Goal: Task Accomplishment & Management: Manage account settings

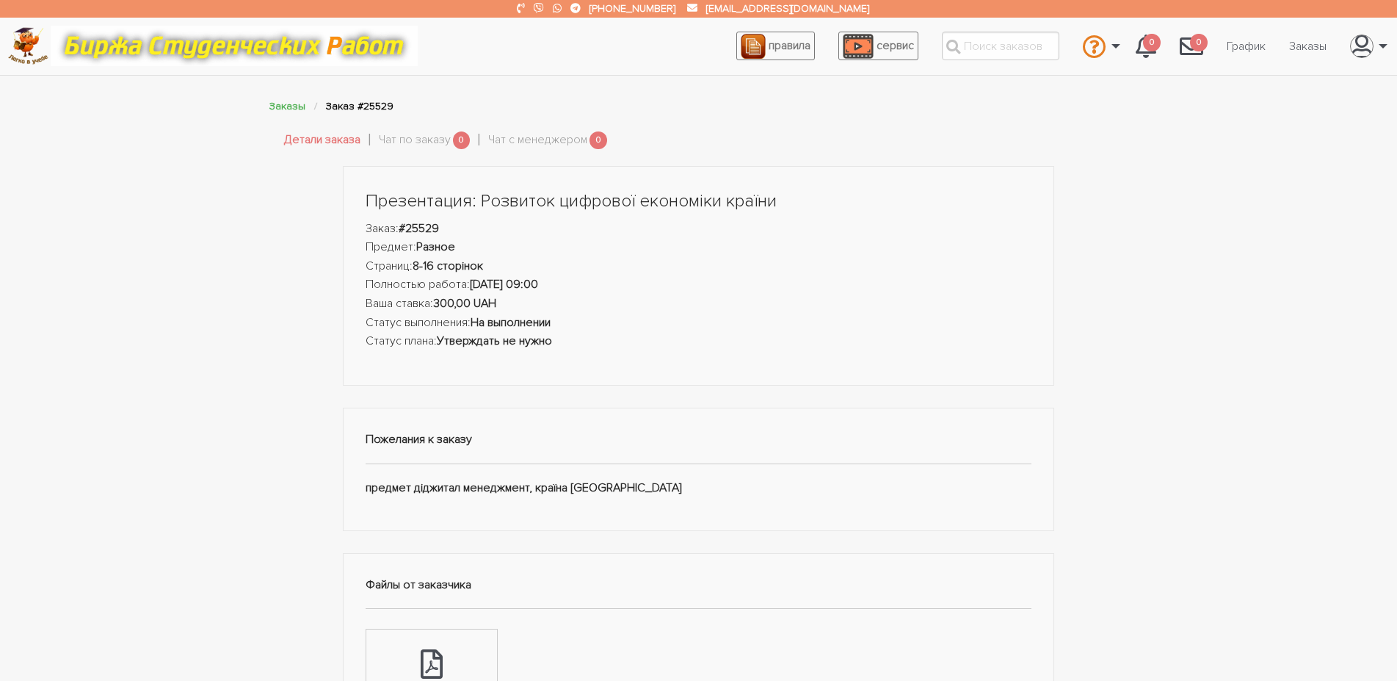
drag, startPoint x: 410, startPoint y: 228, endPoint x: 446, endPoint y: 227, distance: 36.0
click at [446, 227] on li "Заказ: #25529" at bounding box center [699, 229] width 667 height 19
copy strong "25529"
drag, startPoint x: 163, startPoint y: 460, endPoint x: 133, endPoint y: 377, distance: 89.0
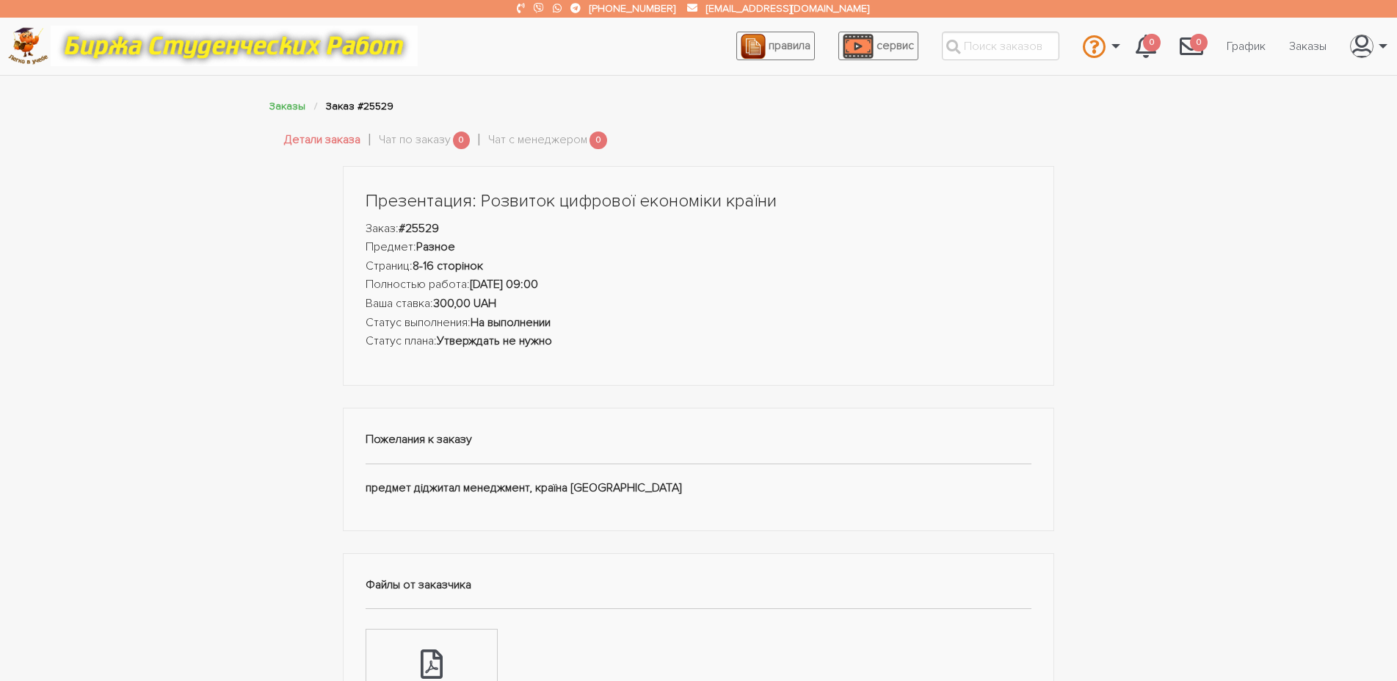
click at [328, 402] on div "Презентация: Розвиток цифрової економіки країни Заказ: #25529 Предмет: Разное С…" at bounding box center [698, 618] width 881 height 904
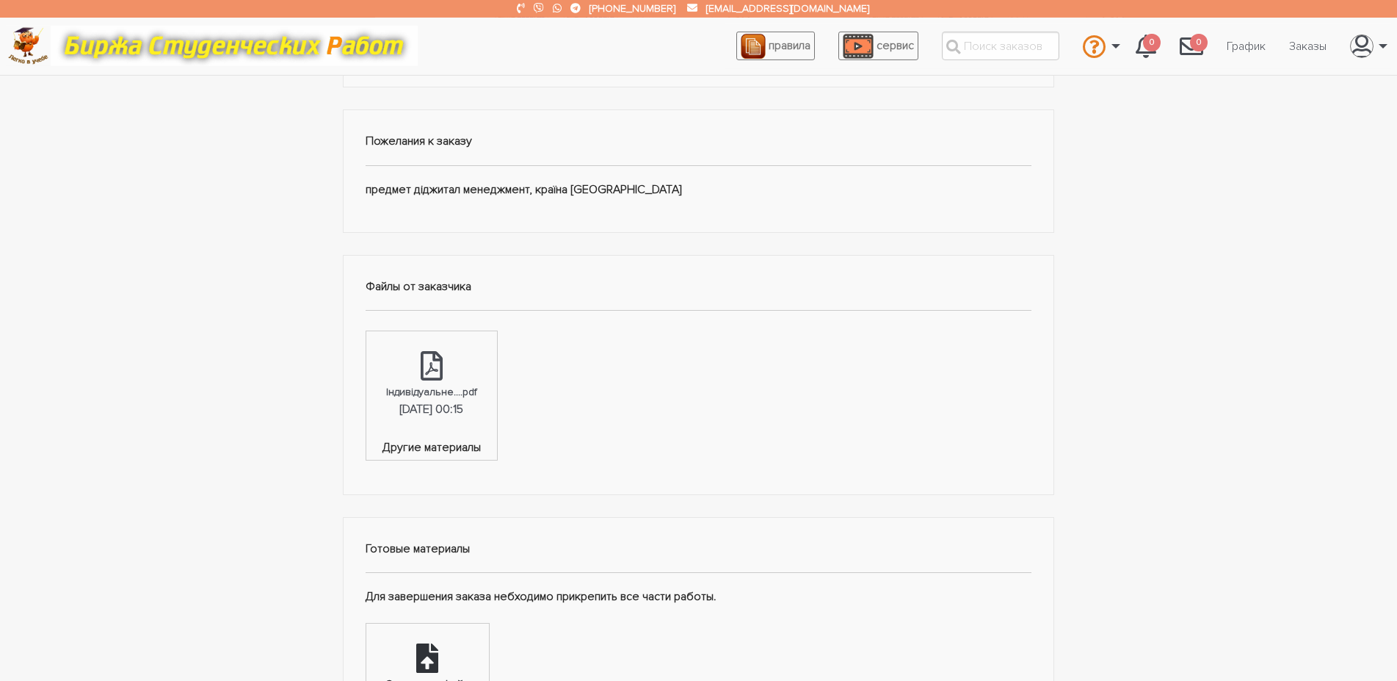
scroll to position [374, 0]
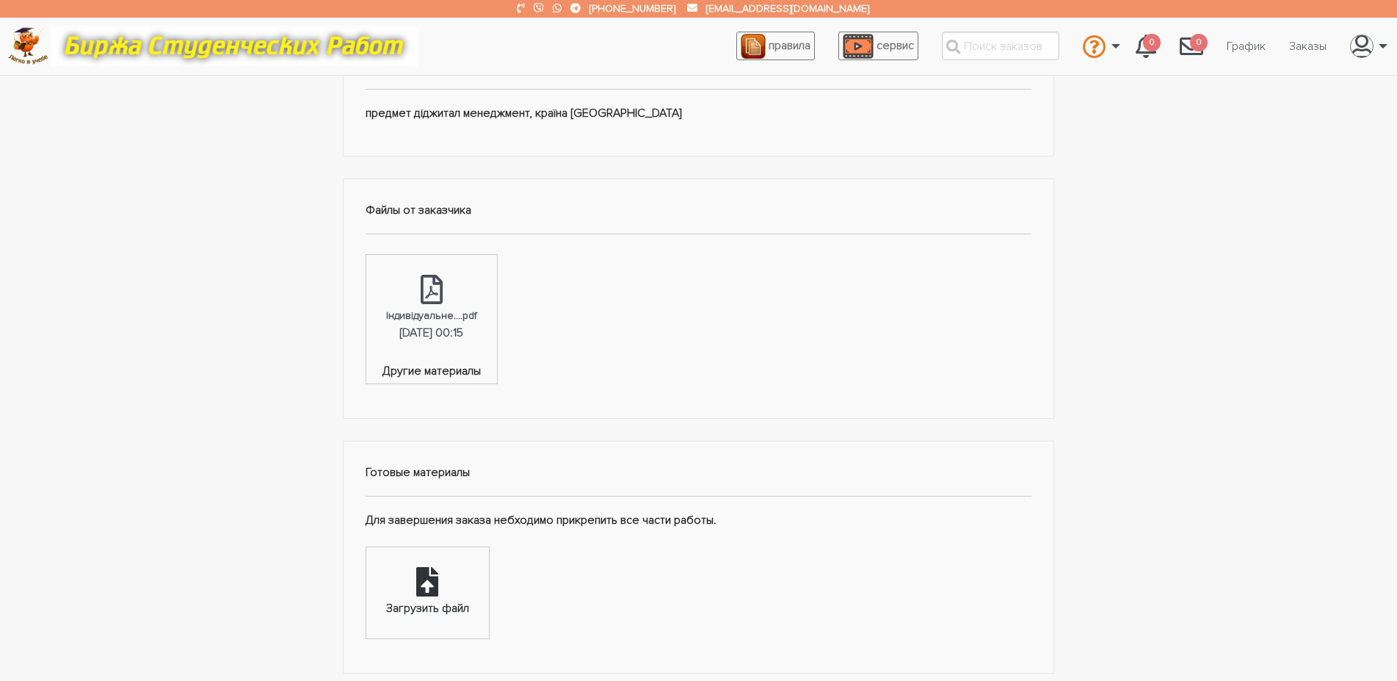
click at [455, 562] on div "Загрузить файл" at bounding box center [427, 592] width 123 height 91
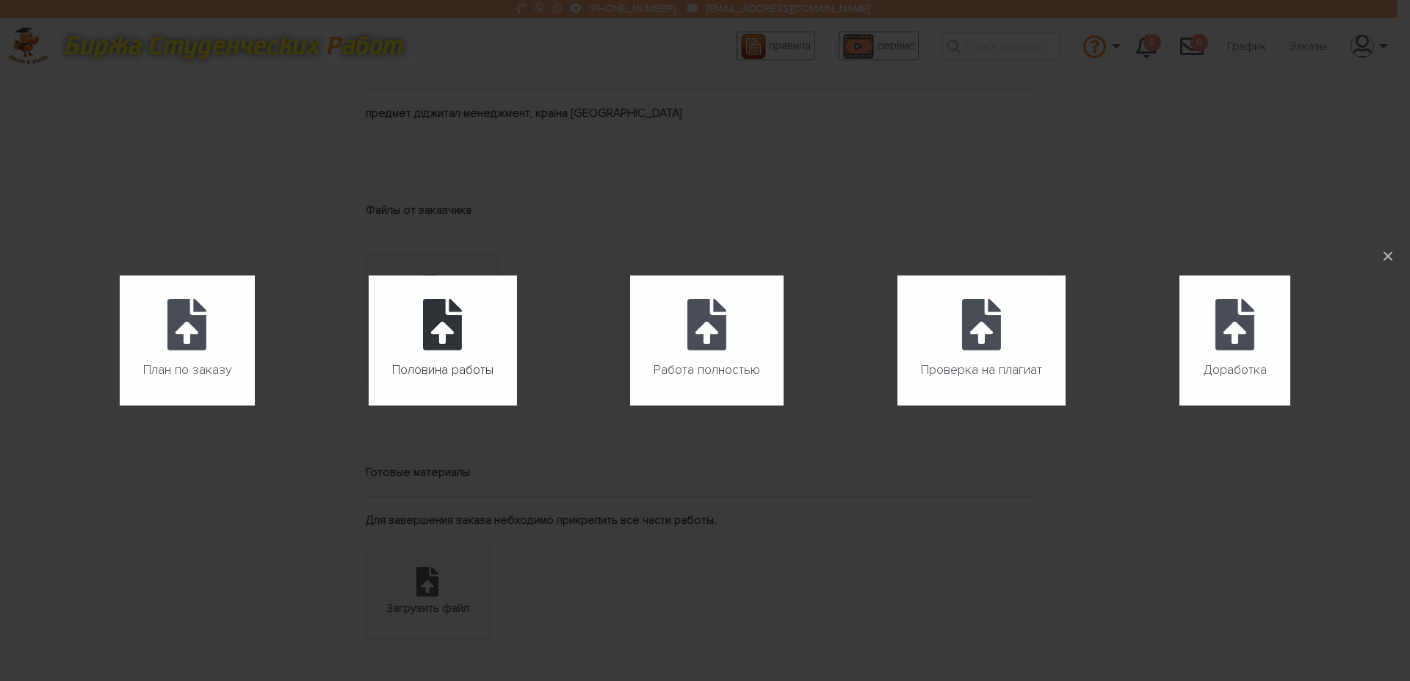
click at [446, 328] on icon at bounding box center [442, 324] width 39 height 51
click at [369, 405] on input "Половина работы" at bounding box center [369, 405] width 1 height 1
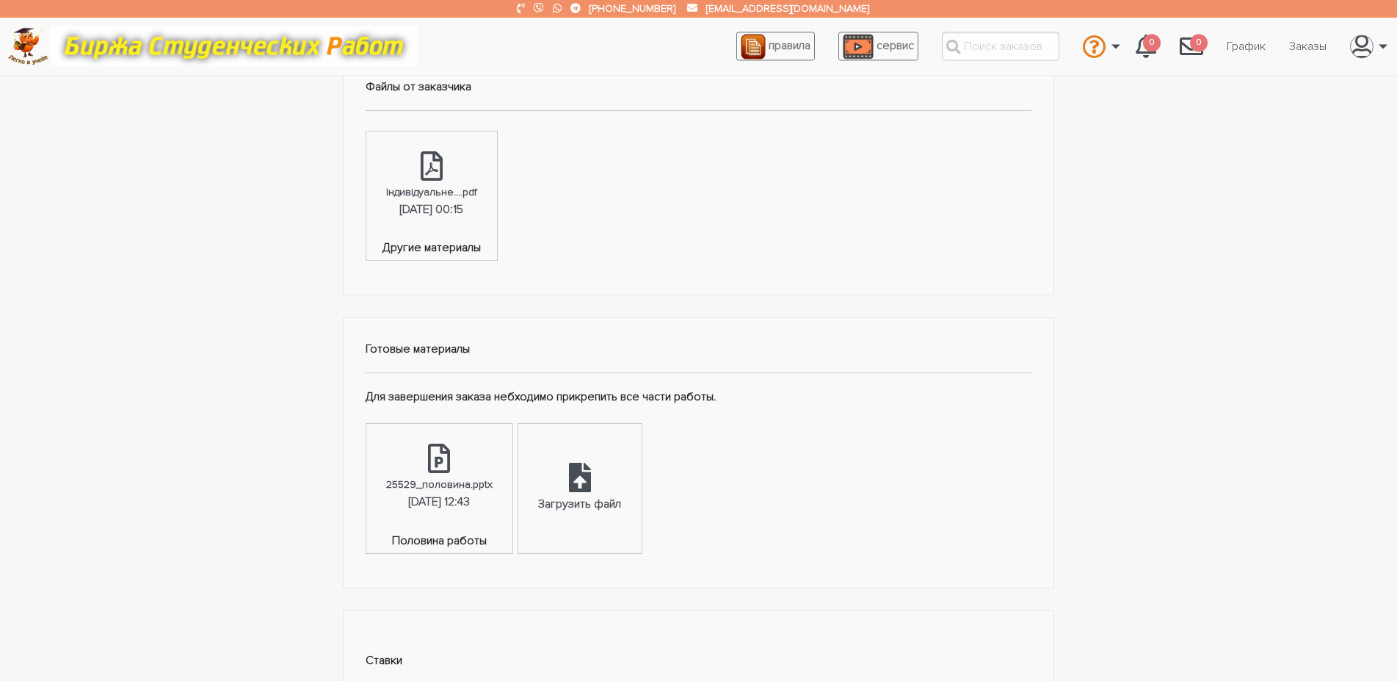
scroll to position [524, 0]
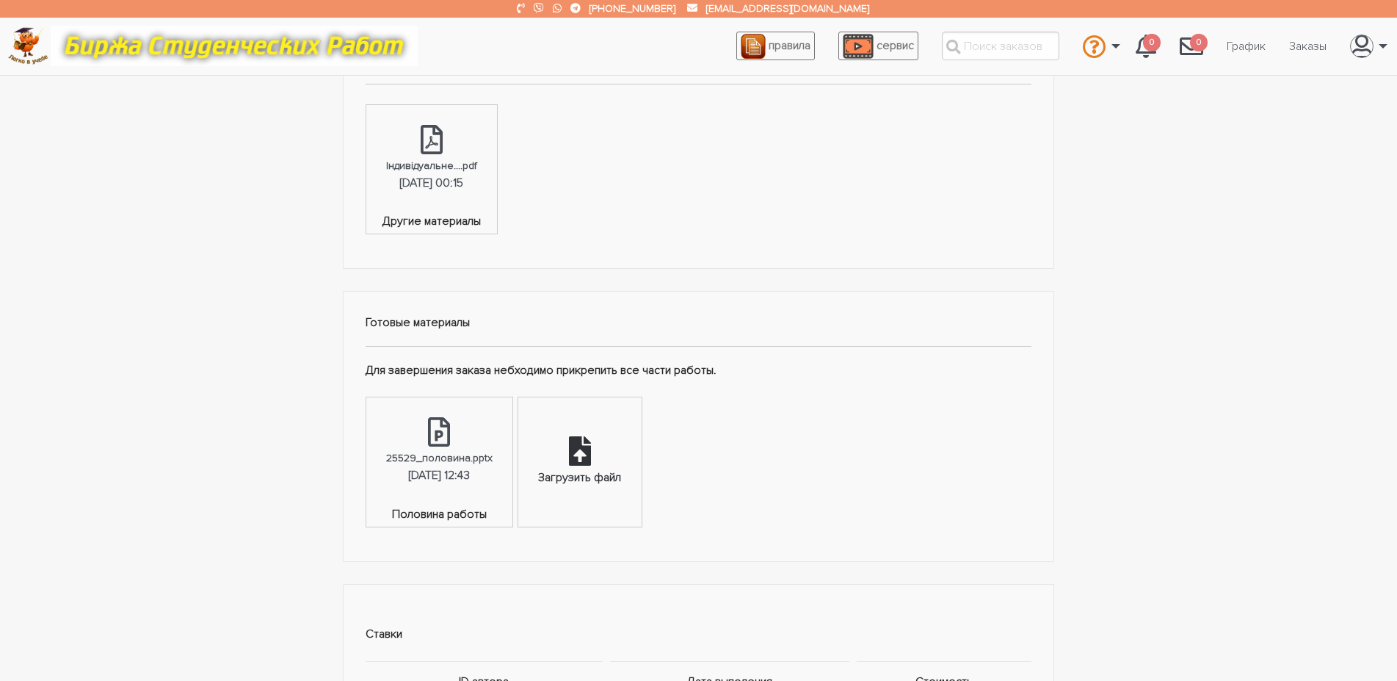
click at [604, 475] on div "Загрузить файл" at bounding box center [579, 477] width 83 height 19
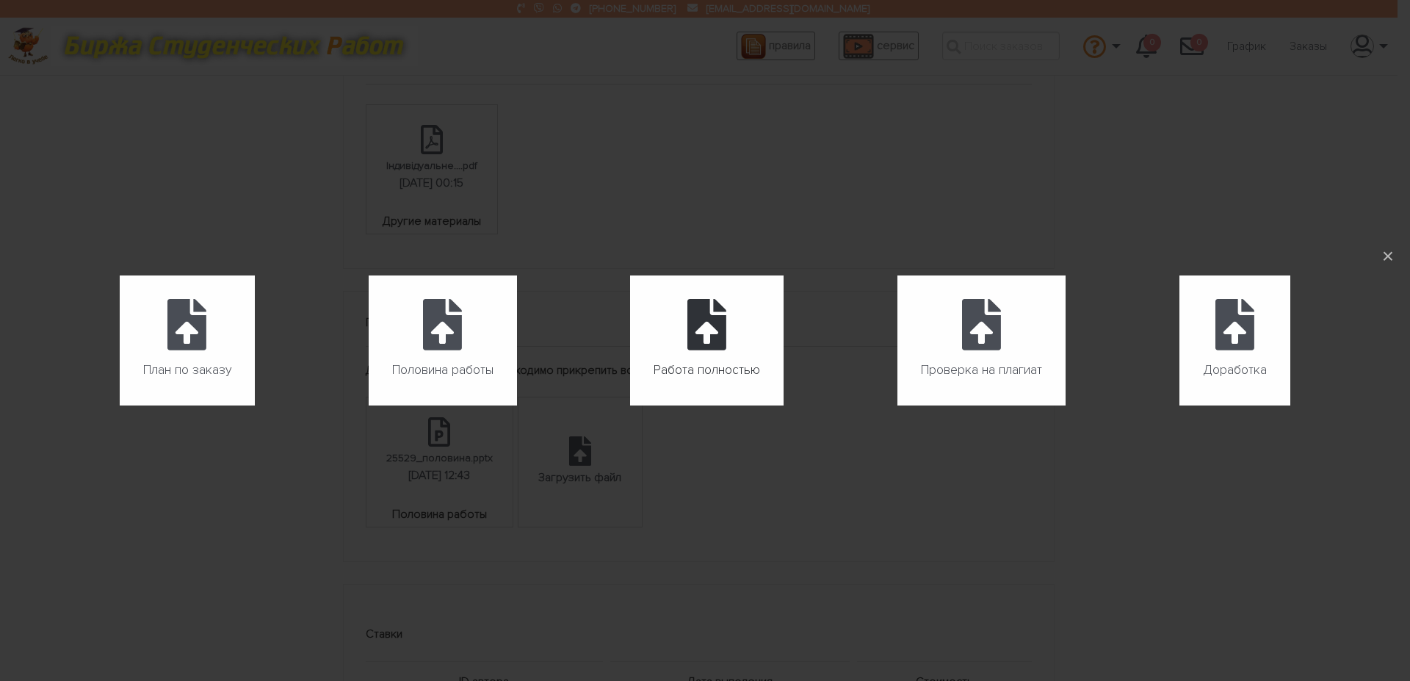
click at [682, 352] on label "Работа полностью" at bounding box center [706, 340] width 153 height 130
click at [631, 405] on input "Работа полностью" at bounding box center [630, 405] width 1 height 1
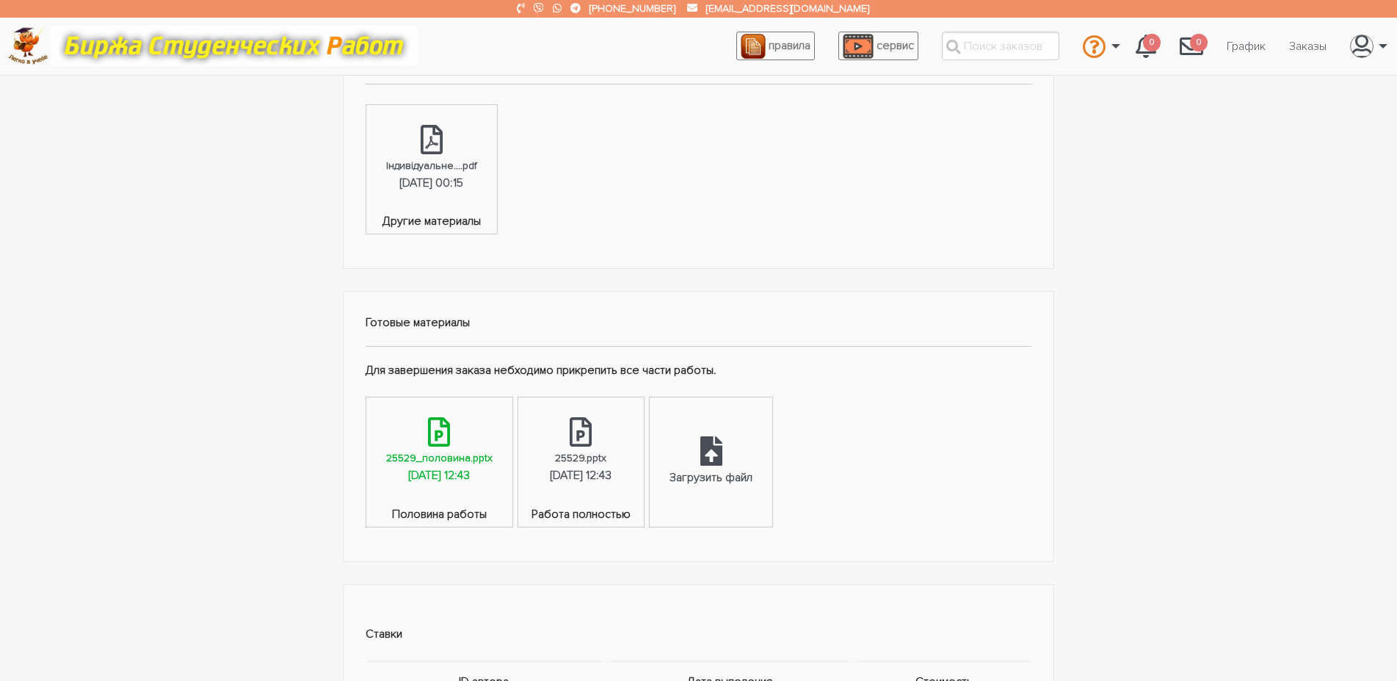
click at [449, 427] on icon at bounding box center [439, 431] width 22 height 29
click at [624, 441] on link "25529.pptx 10.08.2025, 12:43" at bounding box center [580, 451] width 125 height 108
click at [723, 465] on icon at bounding box center [712, 450] width 22 height 29
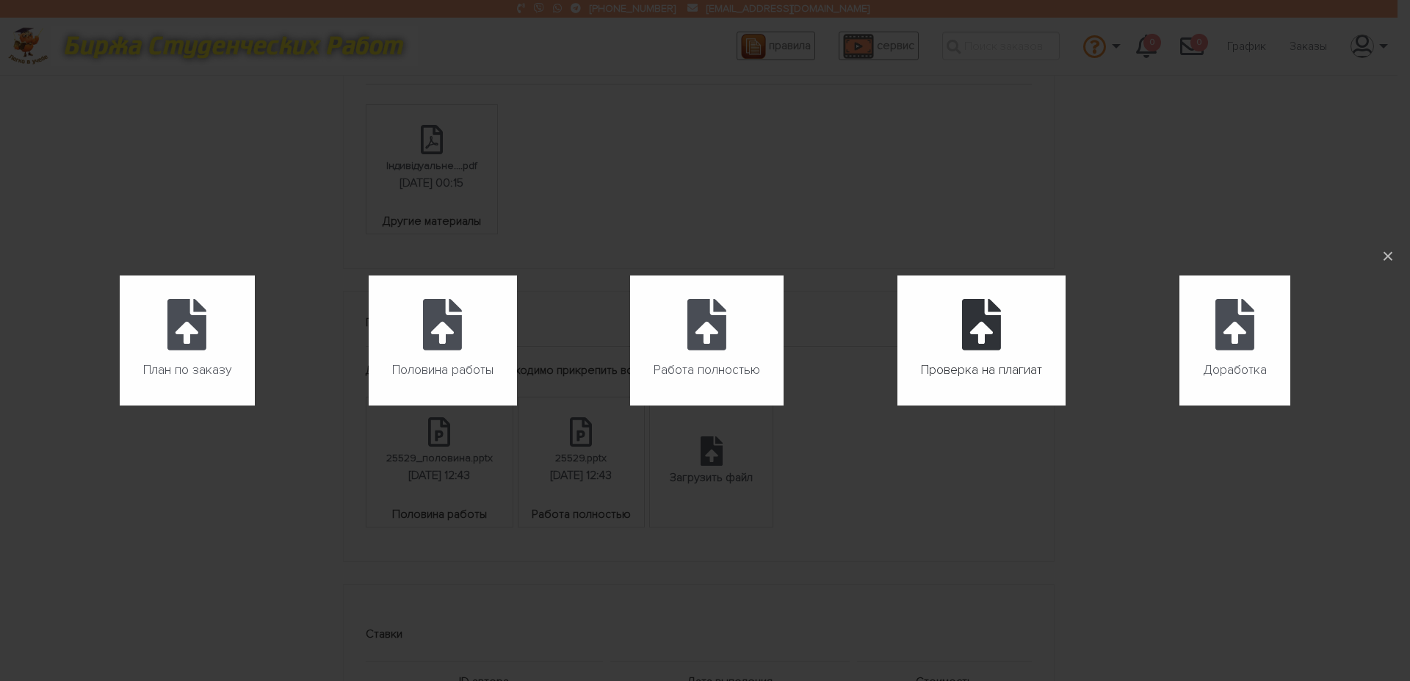
click at [969, 363] on span "Проверка на плагиат" at bounding box center [981, 369] width 121 height 23
click at [898, 405] on input "Проверка на плагиат" at bounding box center [897, 405] width 1 height 1
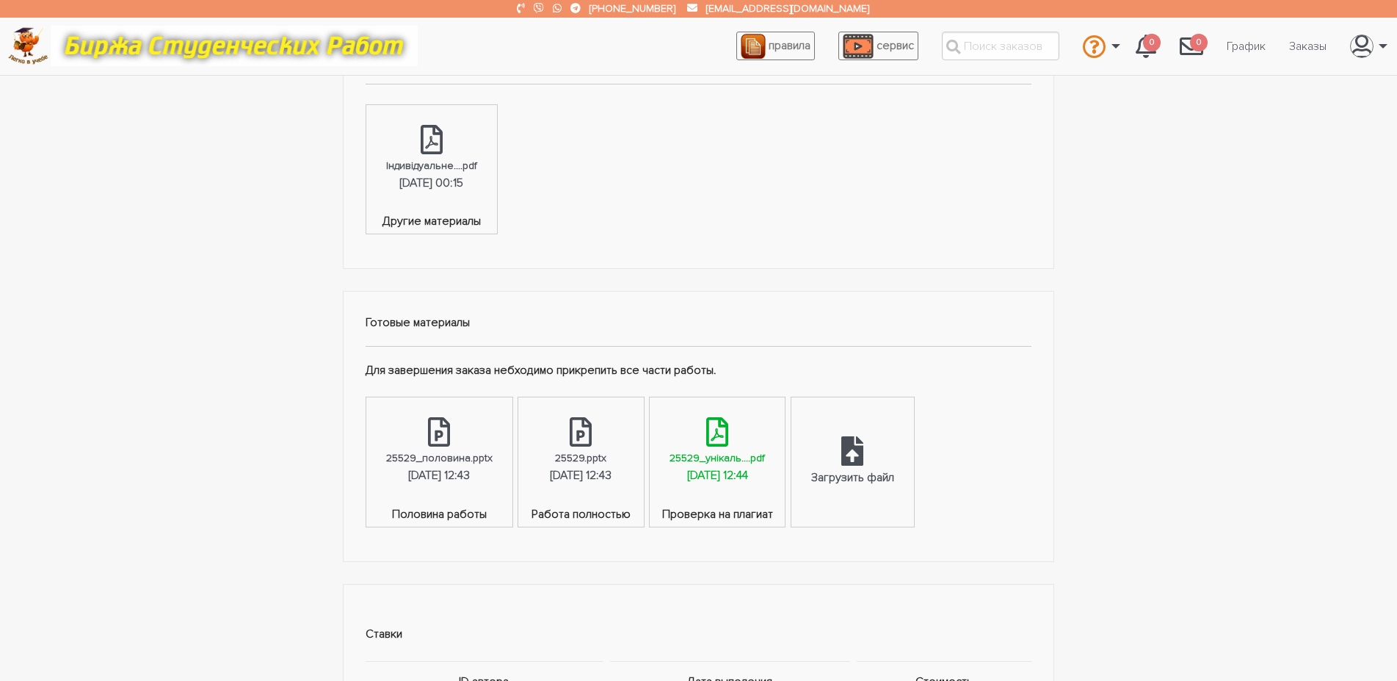
click at [732, 455] on div "25529_унікаль....pdf" at bounding box center [717, 457] width 95 height 17
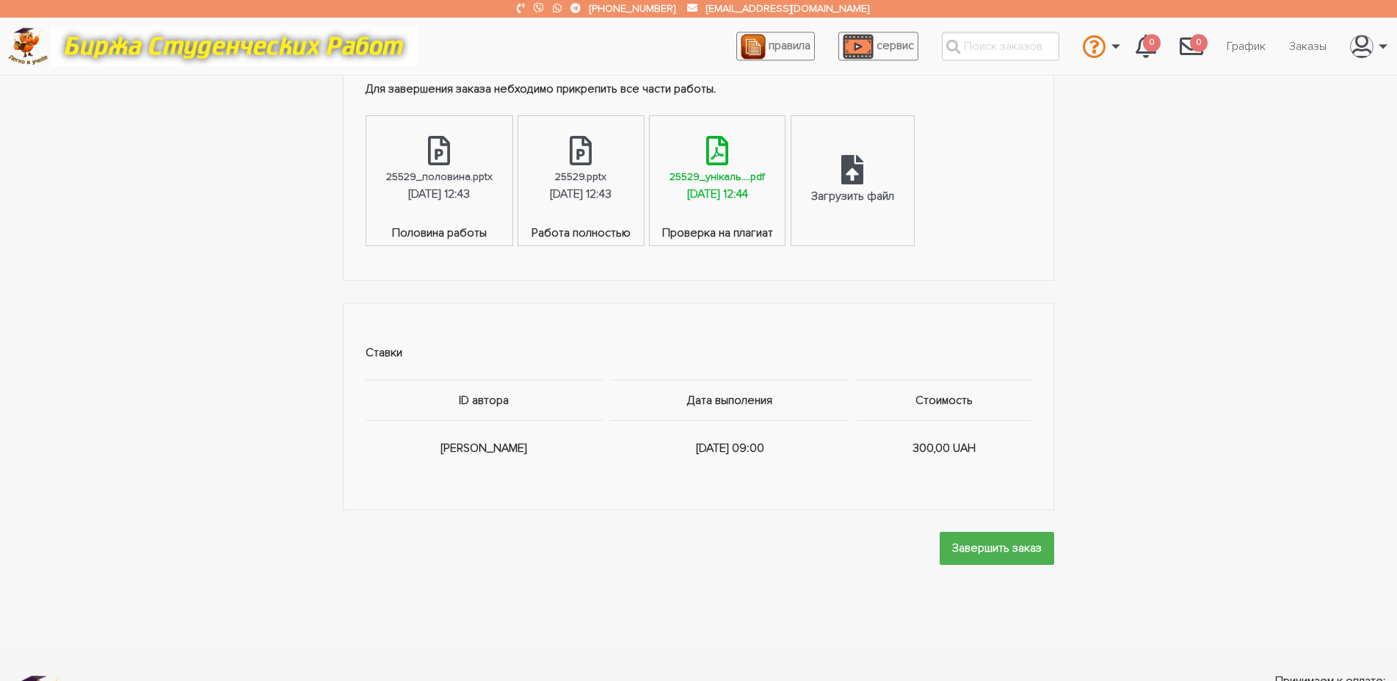
scroll to position [899, 0]
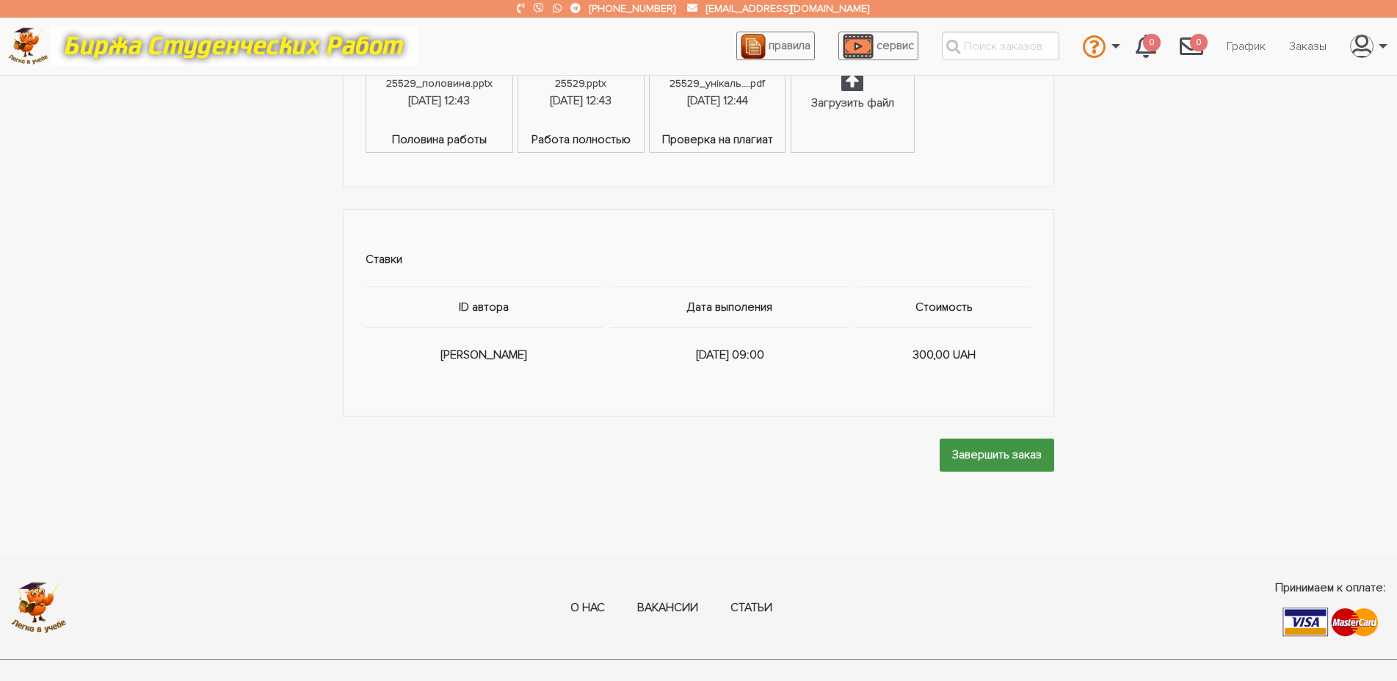
click at [974, 450] on input "Завершить заказ" at bounding box center [997, 454] width 115 height 33
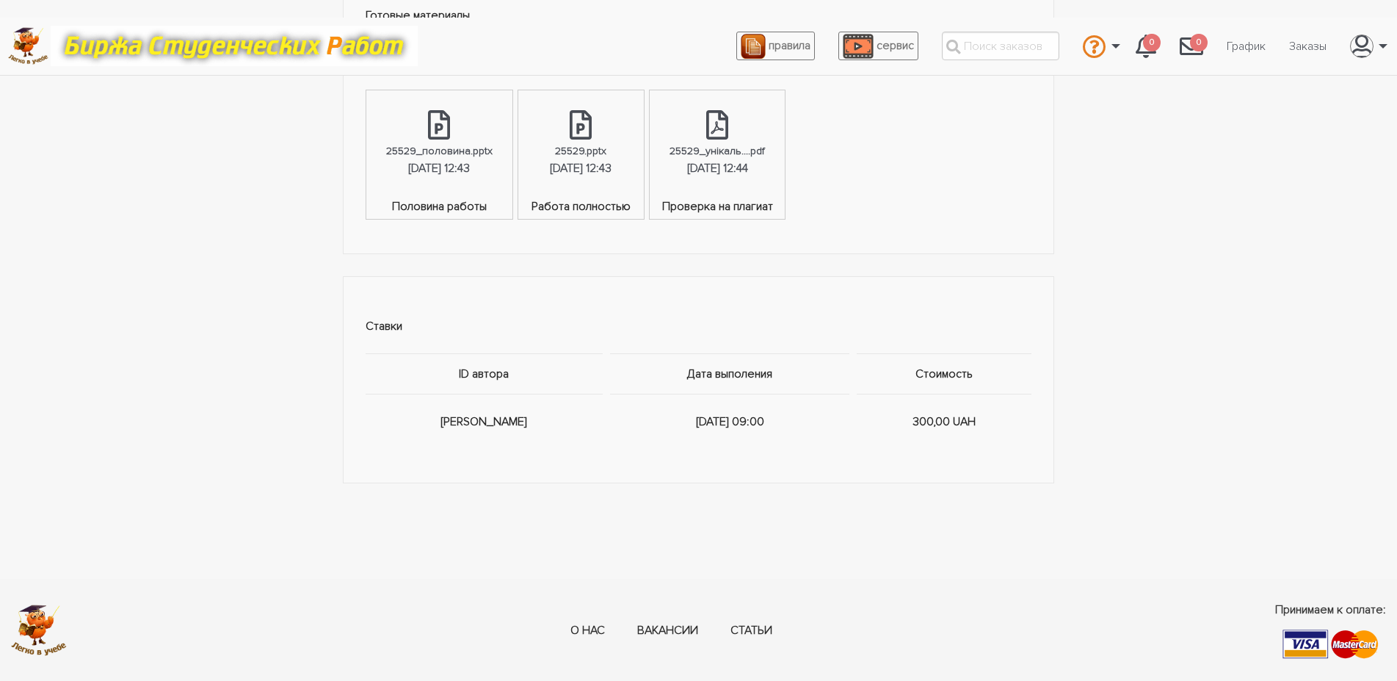
scroll to position [0, 0]
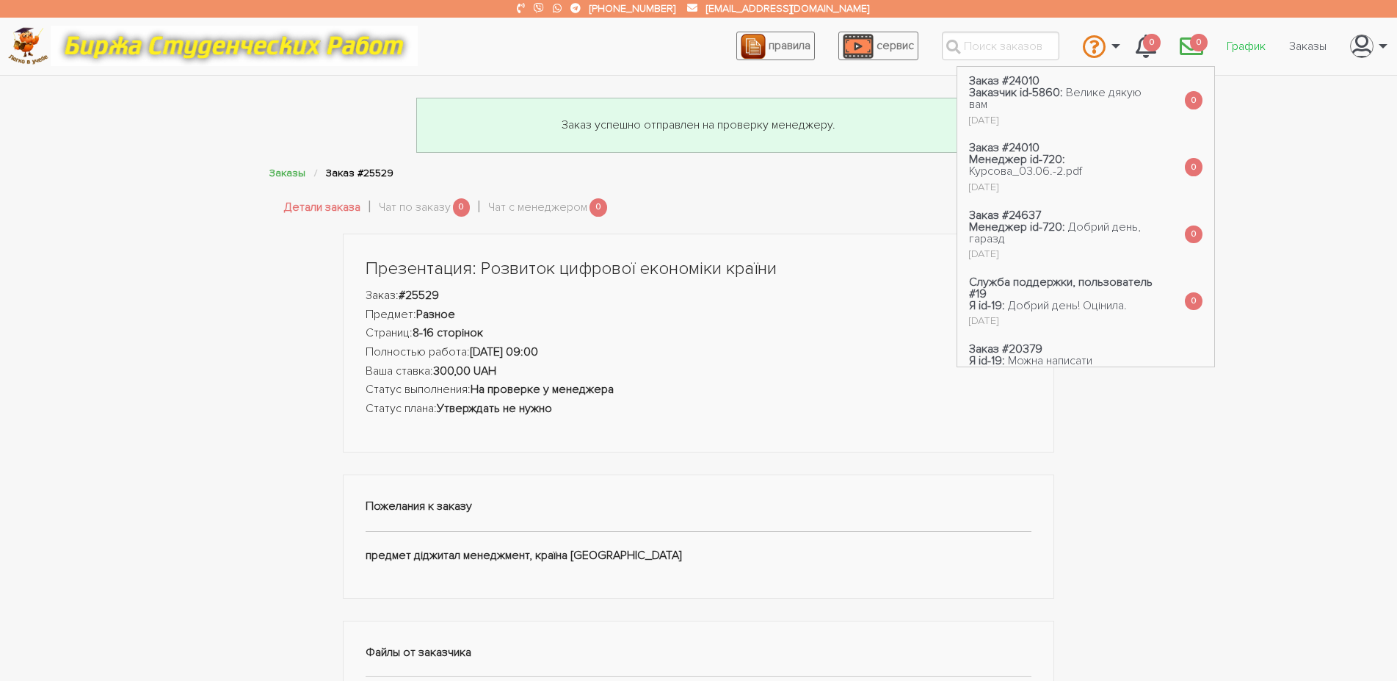
click at [1233, 40] on link "График" at bounding box center [1246, 46] width 62 height 28
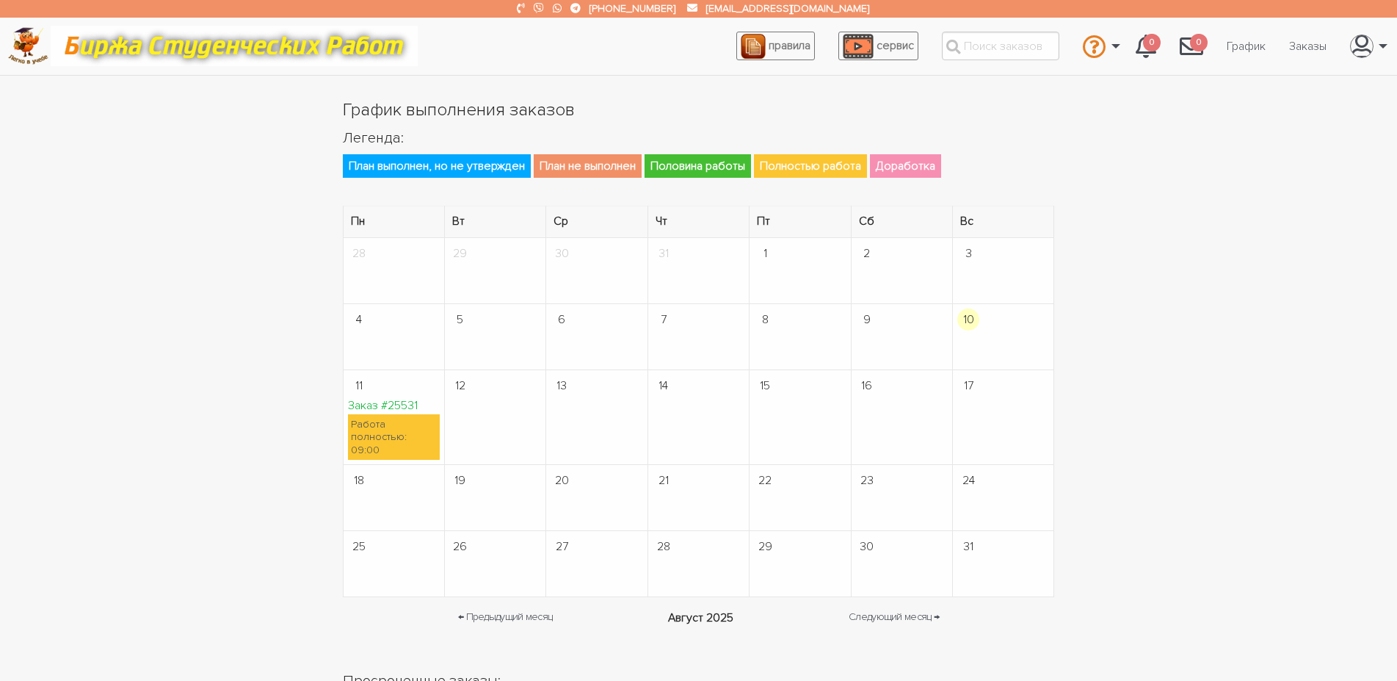
click at [397, 402] on link "Заказ #25531" at bounding box center [383, 405] width 70 height 15
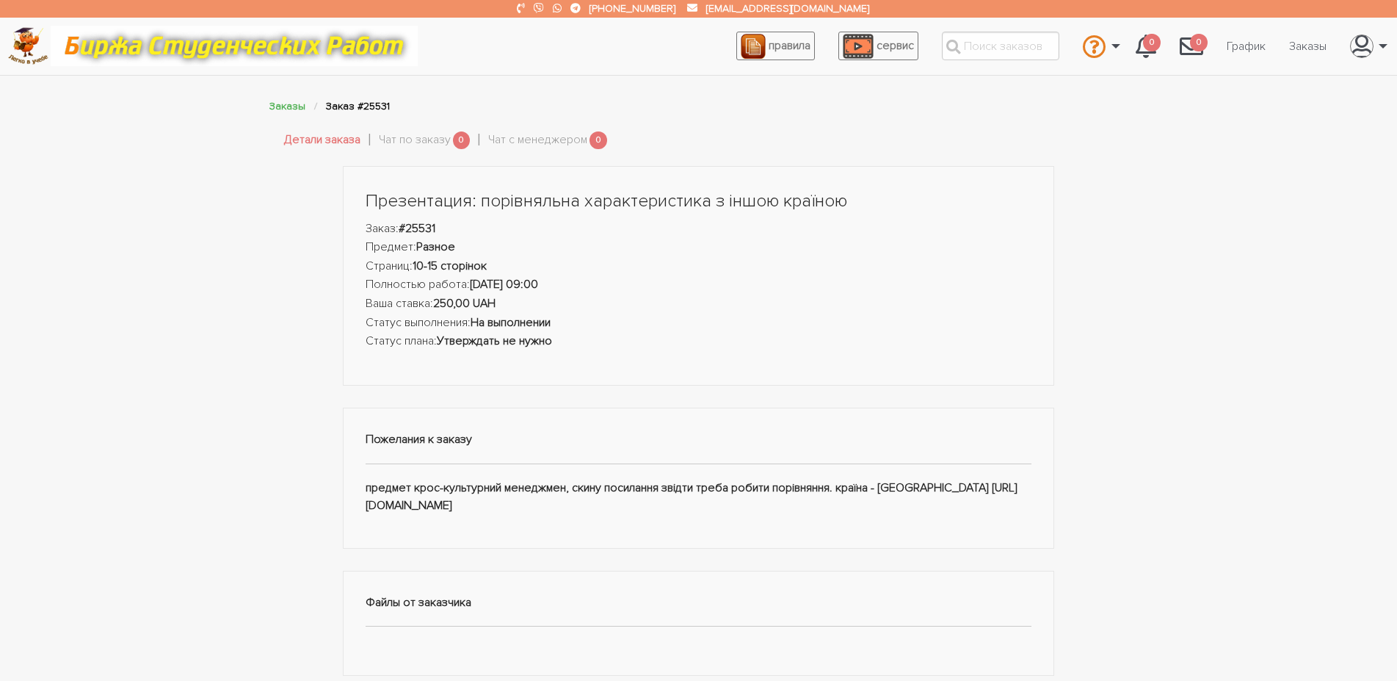
drag, startPoint x: 355, startPoint y: 192, endPoint x: 1012, endPoint y: 582, distance: 764.2
click at [1012, 582] on div "Презентация: порівняльна характеристика з іншою країною Заказ: #25531 Предмет: …" at bounding box center [699, 559] width 734 height 786
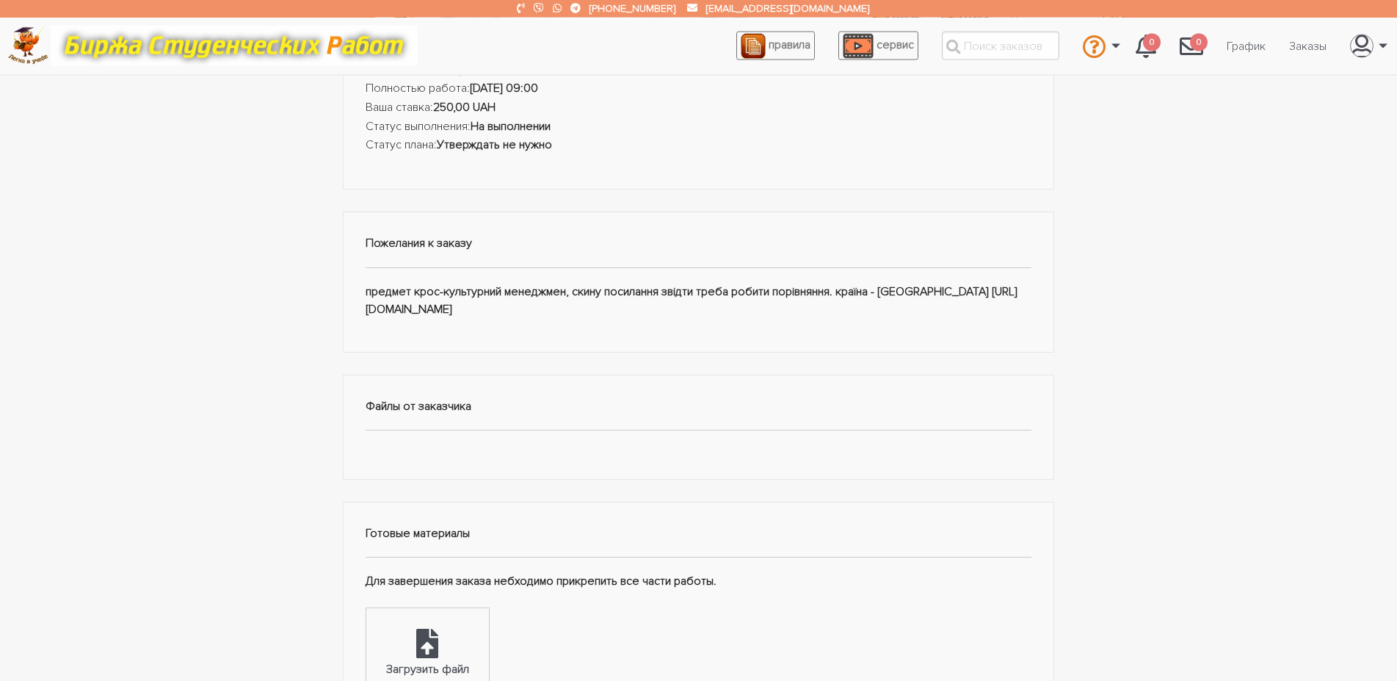
scroll to position [300, 0]
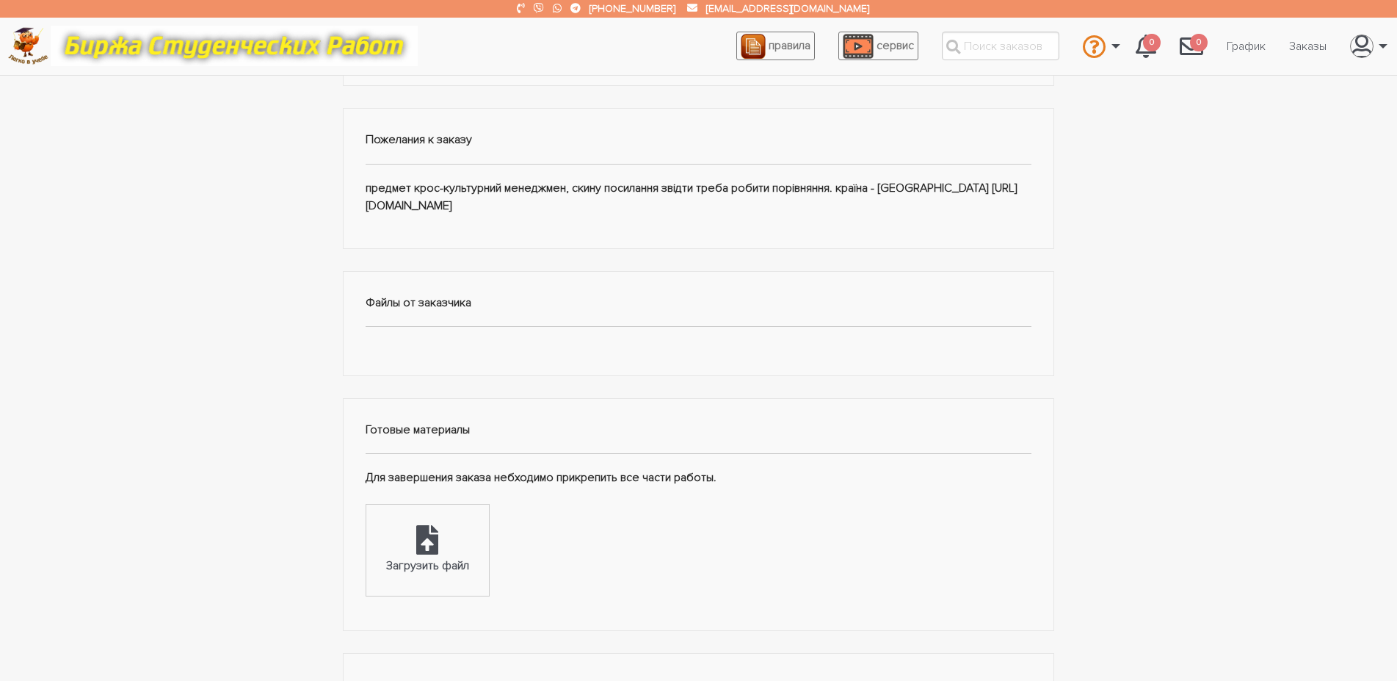
copy div "Презентация: порівняльна характеристика з іншою країною Заказ: #25531 Предмет: …"
click at [256, 322] on div "Презентация: порівняльна характеристика з іншою країною Заказ: #25531 Предмет: …" at bounding box center [698, 396] width 1397 height 1060
drag, startPoint x: 1034, startPoint y: 283, endPoint x: 342, endPoint y: 205, distance: 696.1
click at [342, 205] on div "Презентация: порівняльна характеристика з іншою країною Заказ: #25531 Предмет: …" at bounding box center [699, 259] width 734 height 786
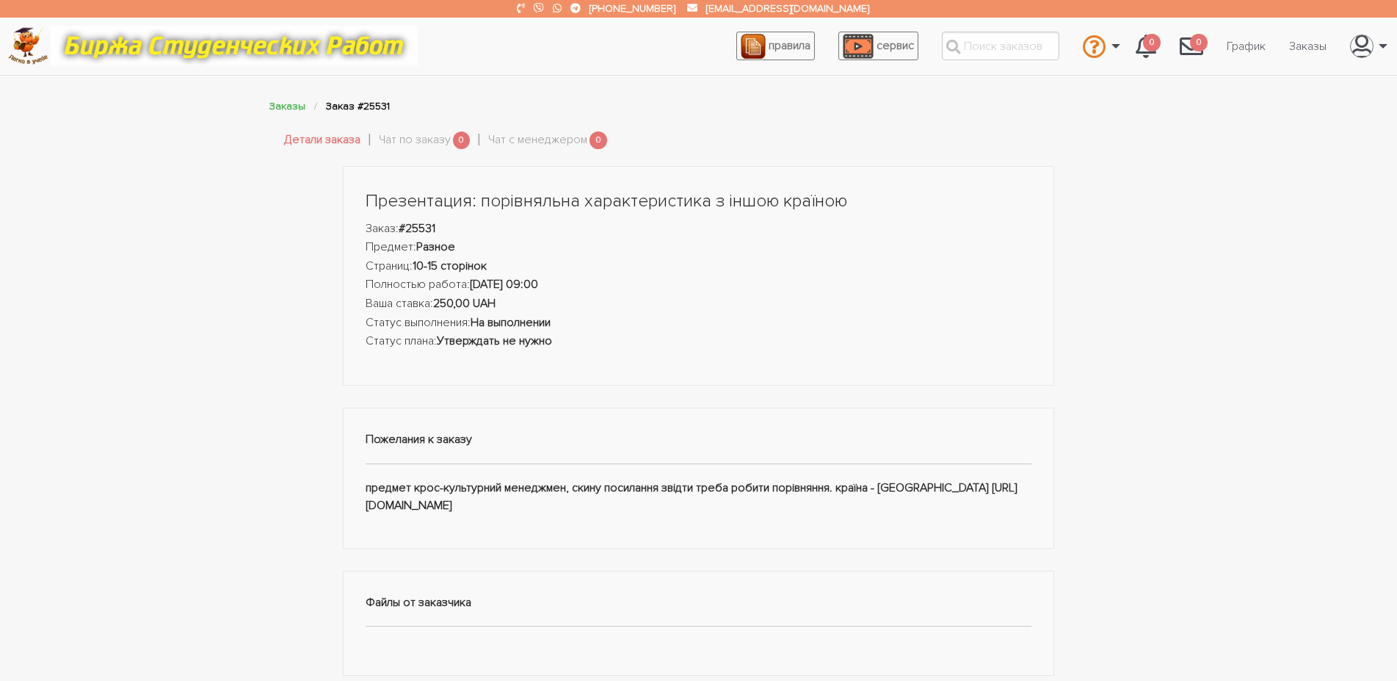
scroll to position [300, 0]
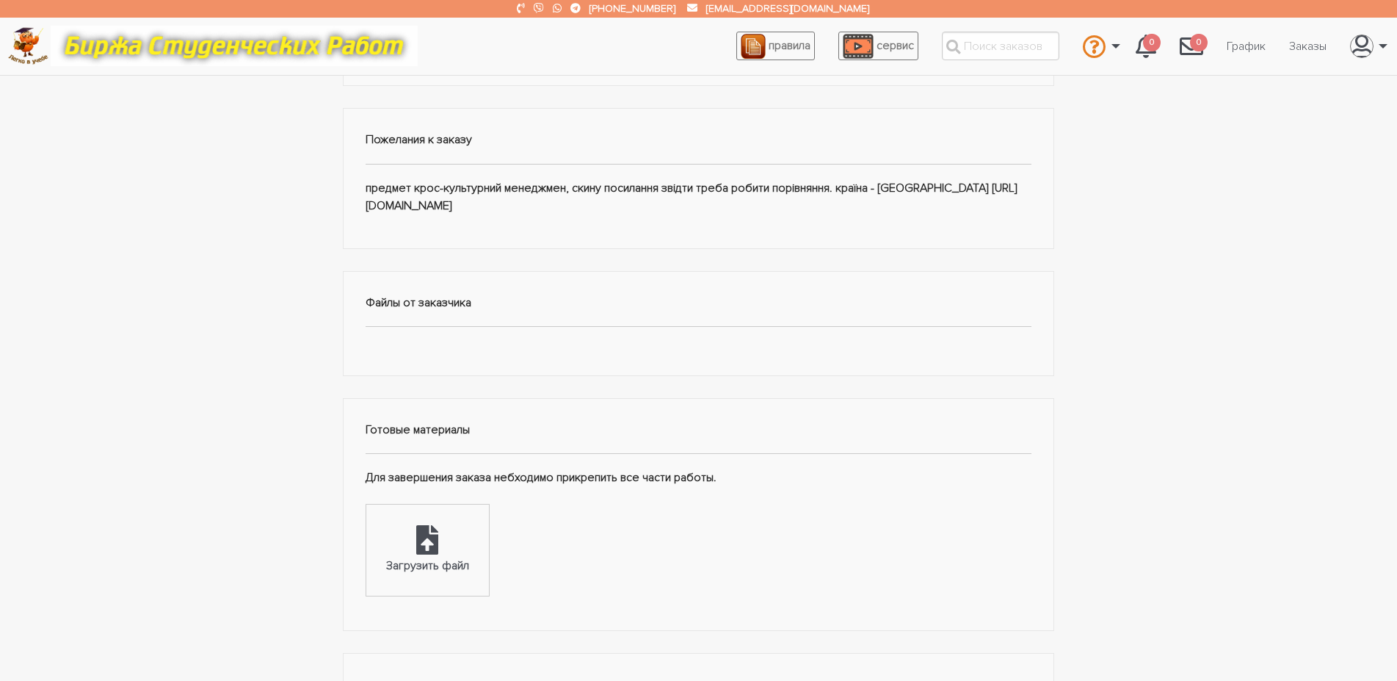
drag, startPoint x: 1017, startPoint y: 284, endPoint x: 347, endPoint y: 206, distance: 675.0
click at [347, 206] on div "Пожелания к заказу предмет крос-культурний менеджмен, скину посилання звідти тр…" at bounding box center [699, 179] width 712 height 142
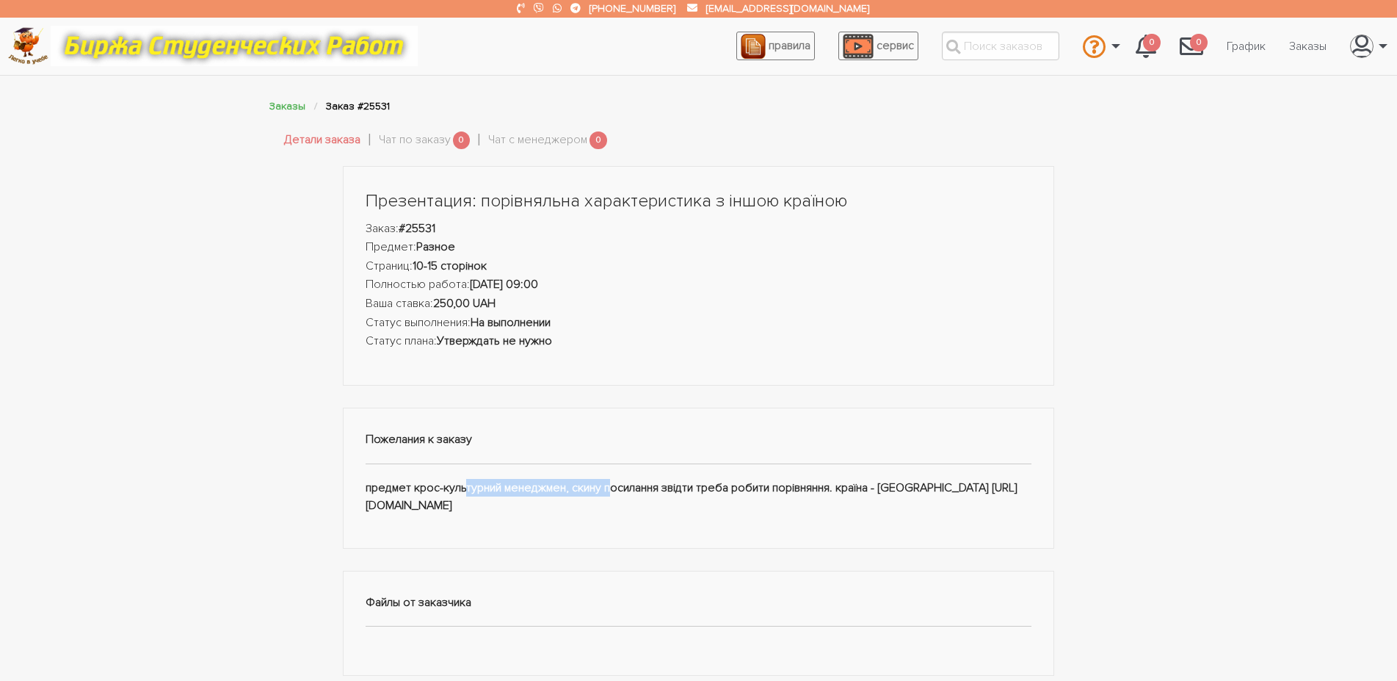
drag, startPoint x: 419, startPoint y: 491, endPoint x: 578, endPoint y: 488, distance: 159.4
click at [578, 488] on div "Пожелания к заказу предмет крос-культурний менеджмен, скину посилання звідти тр…" at bounding box center [699, 479] width 712 height 142
copy div "крос-культурний менеджмен"
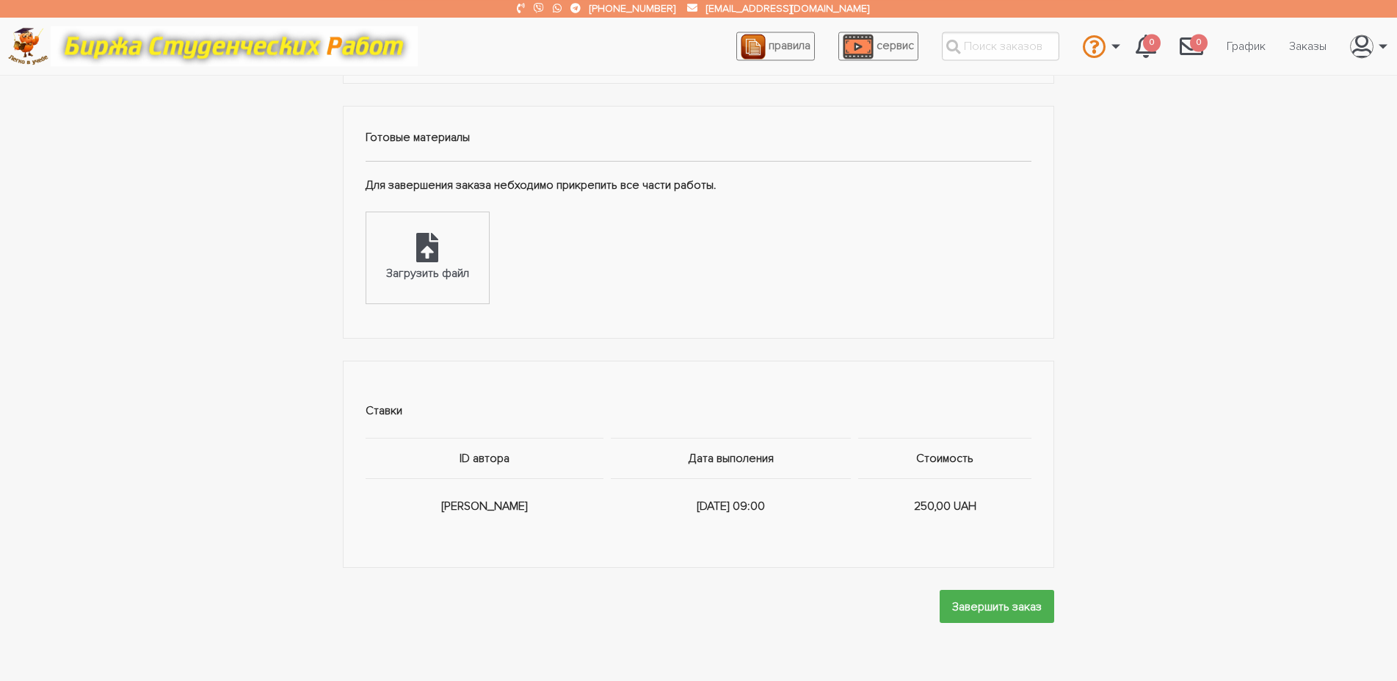
scroll to position [599, 0]
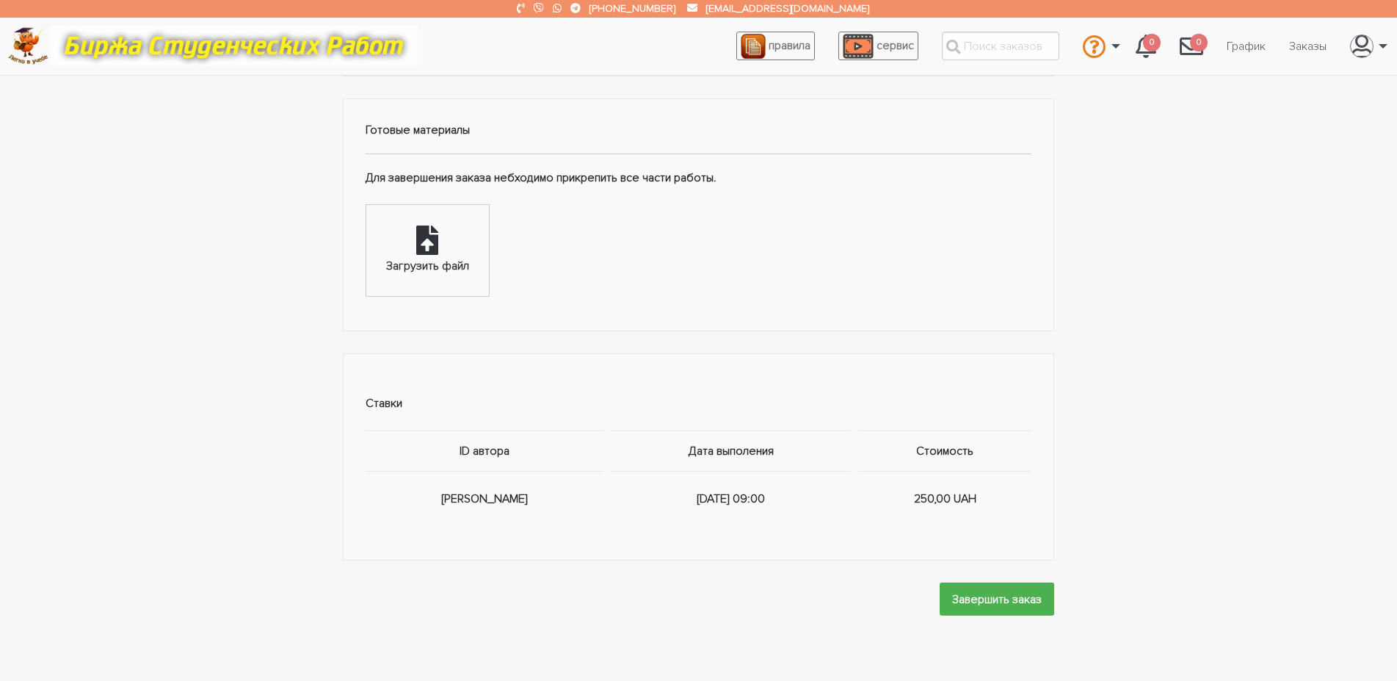
click at [428, 255] on icon at bounding box center [427, 239] width 22 height 29
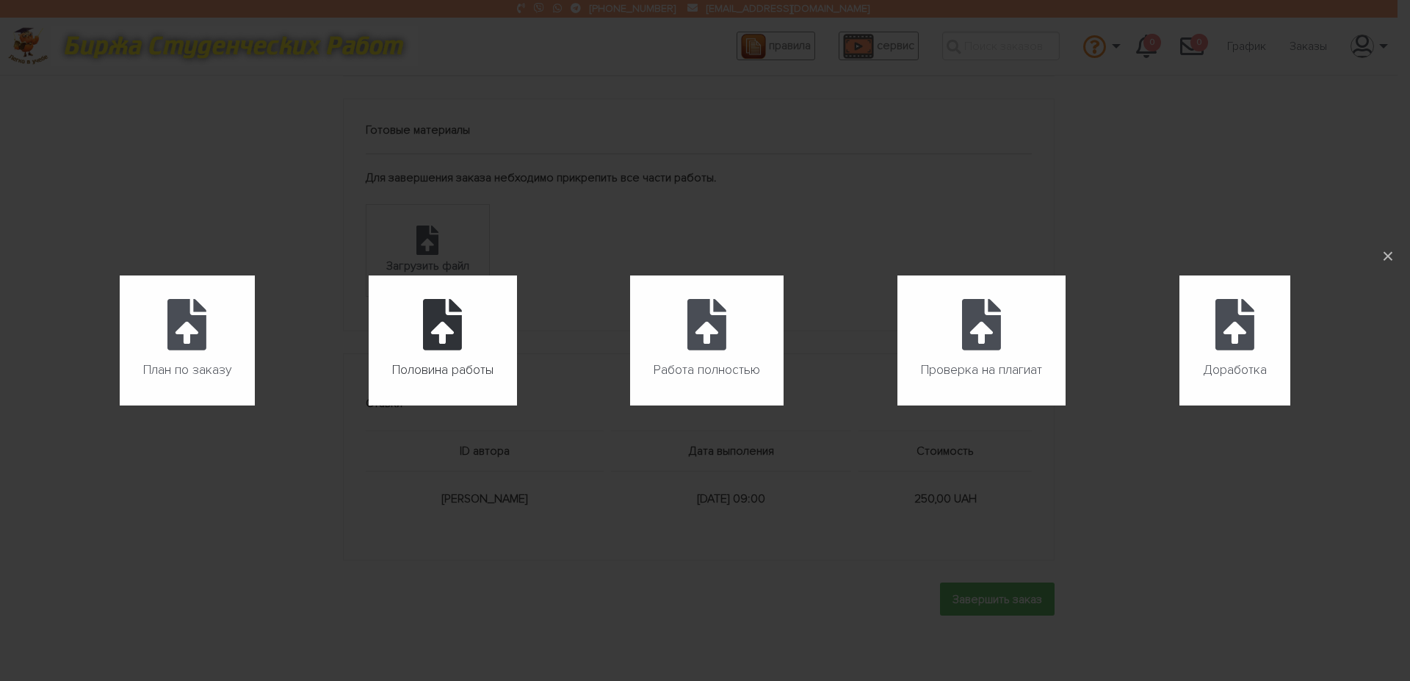
click at [430, 344] on icon at bounding box center [442, 324] width 39 height 51
click at [369, 405] on input "Половина работы" at bounding box center [369, 405] width 1 height 1
click at [640, 144] on div "План по заказу Загрузить файл Половина работы Загрузить файл Работа полностью З…" at bounding box center [705, 340] width 1410 height 681
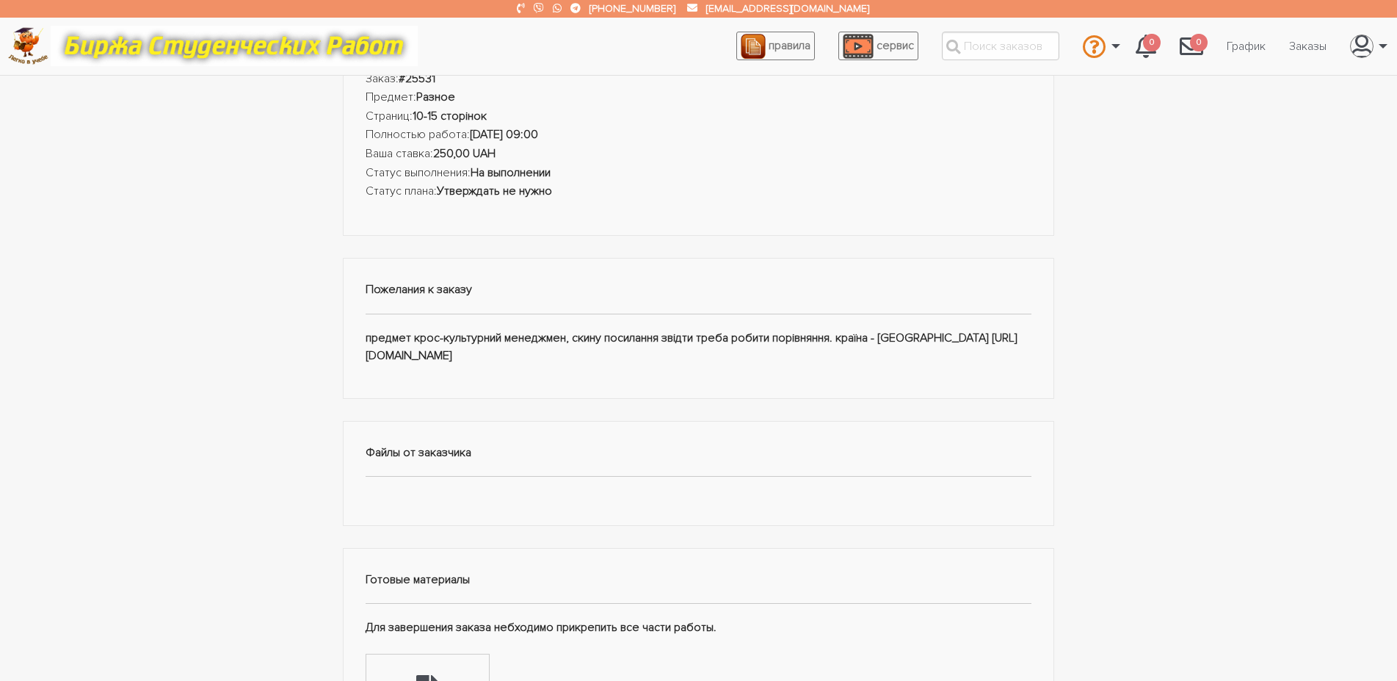
scroll to position [0, 0]
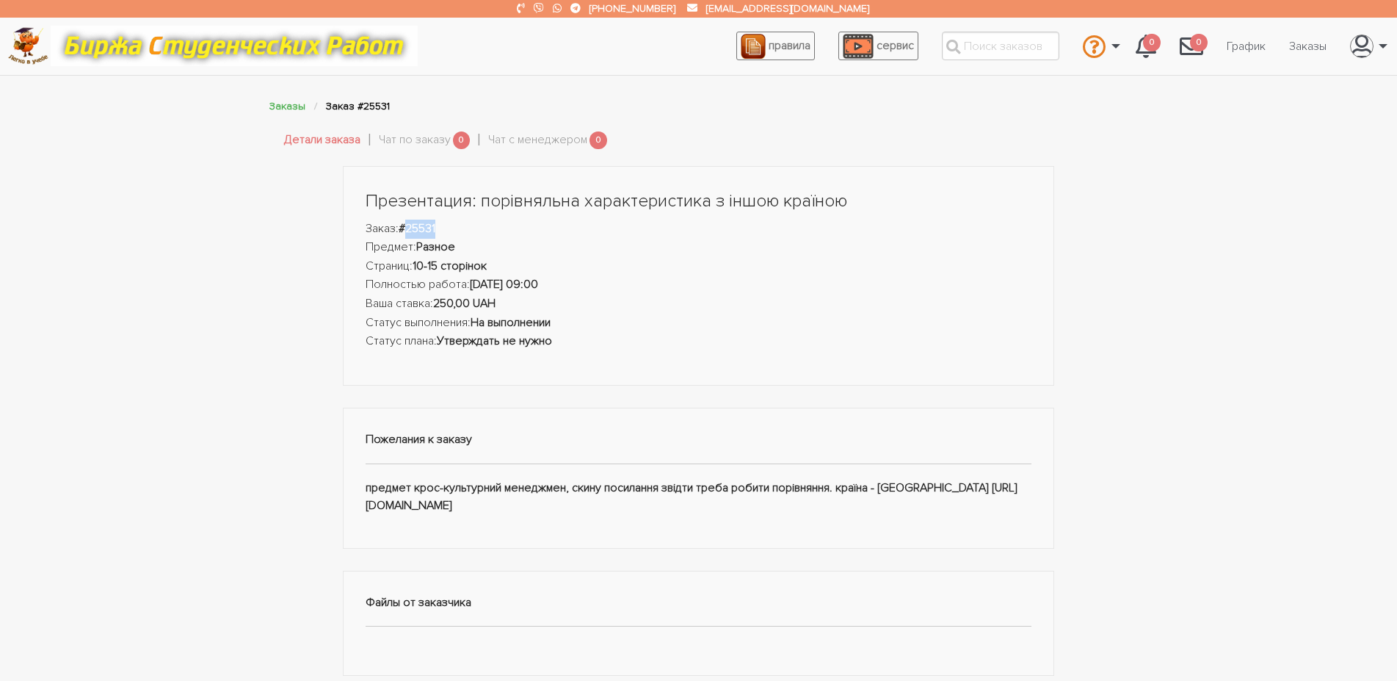
drag, startPoint x: 444, startPoint y: 229, endPoint x: 412, endPoint y: 228, distance: 31.6
click at [412, 228] on li "Заказ: #25531" at bounding box center [699, 229] width 667 height 19
copy strong "25531"
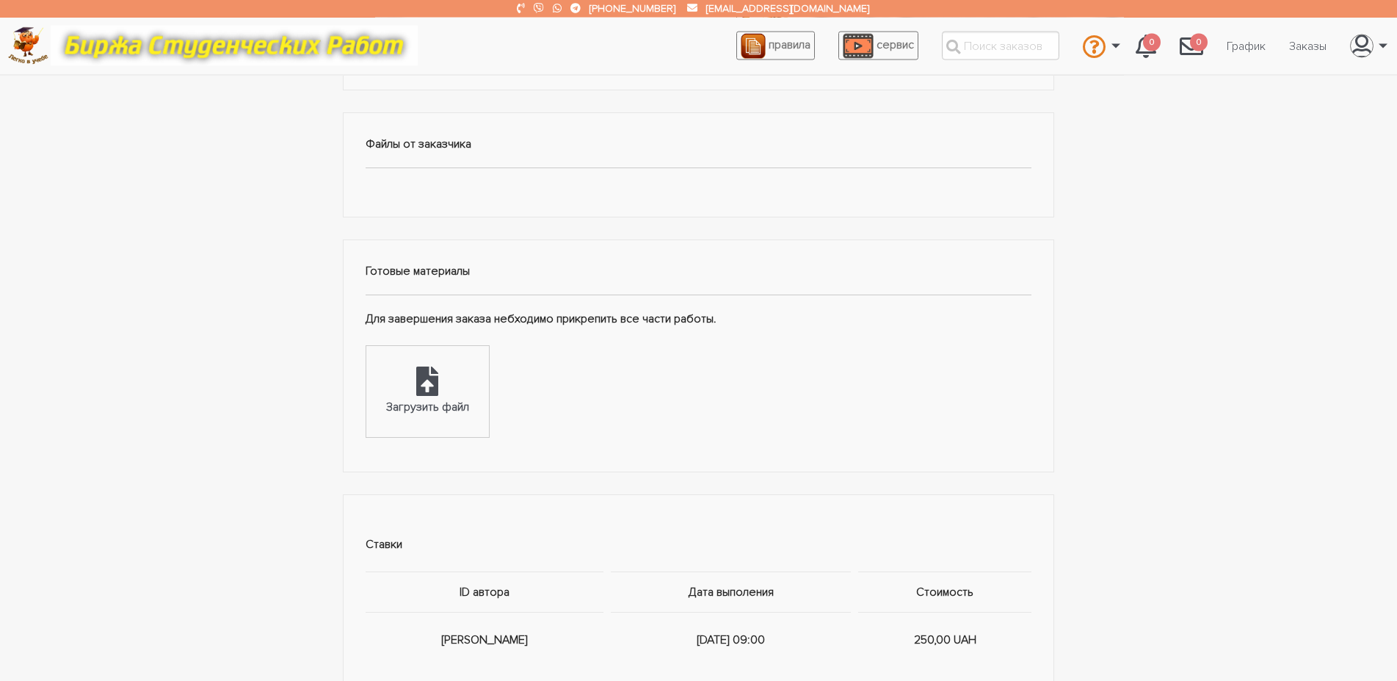
scroll to position [524, 0]
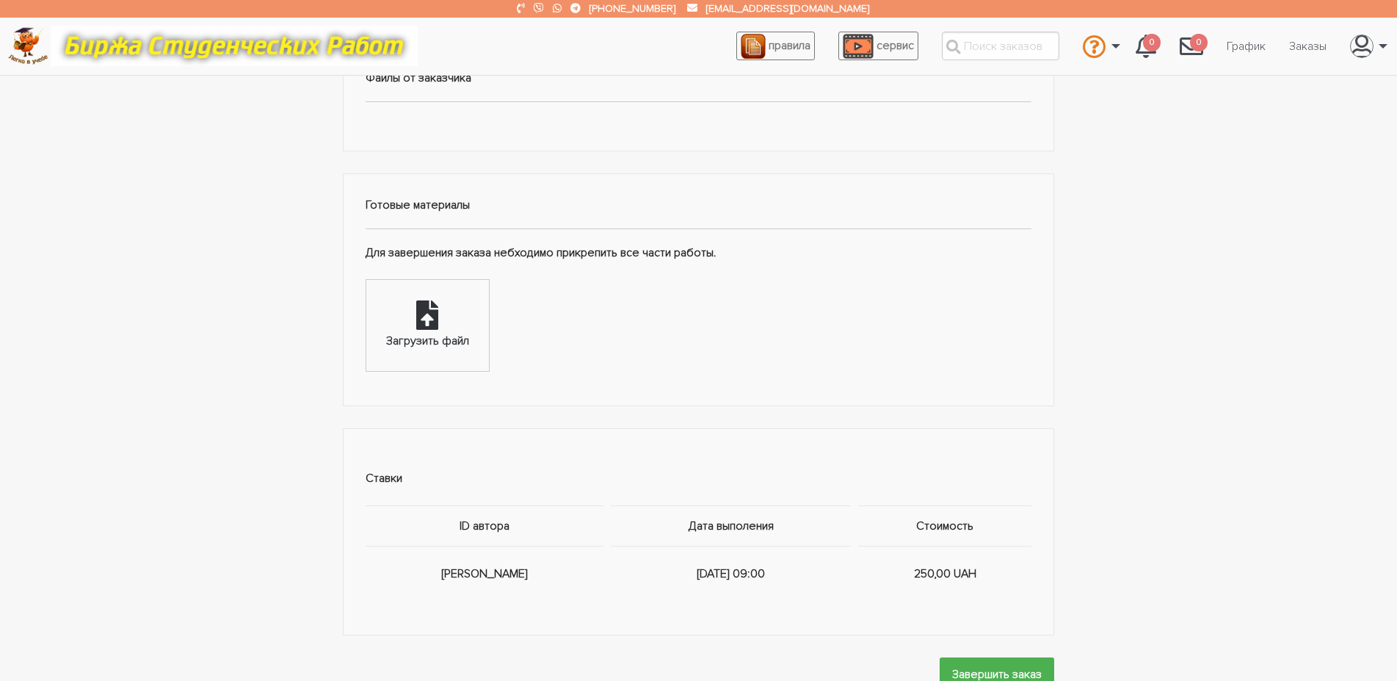
click at [427, 330] on icon at bounding box center [427, 314] width 22 height 29
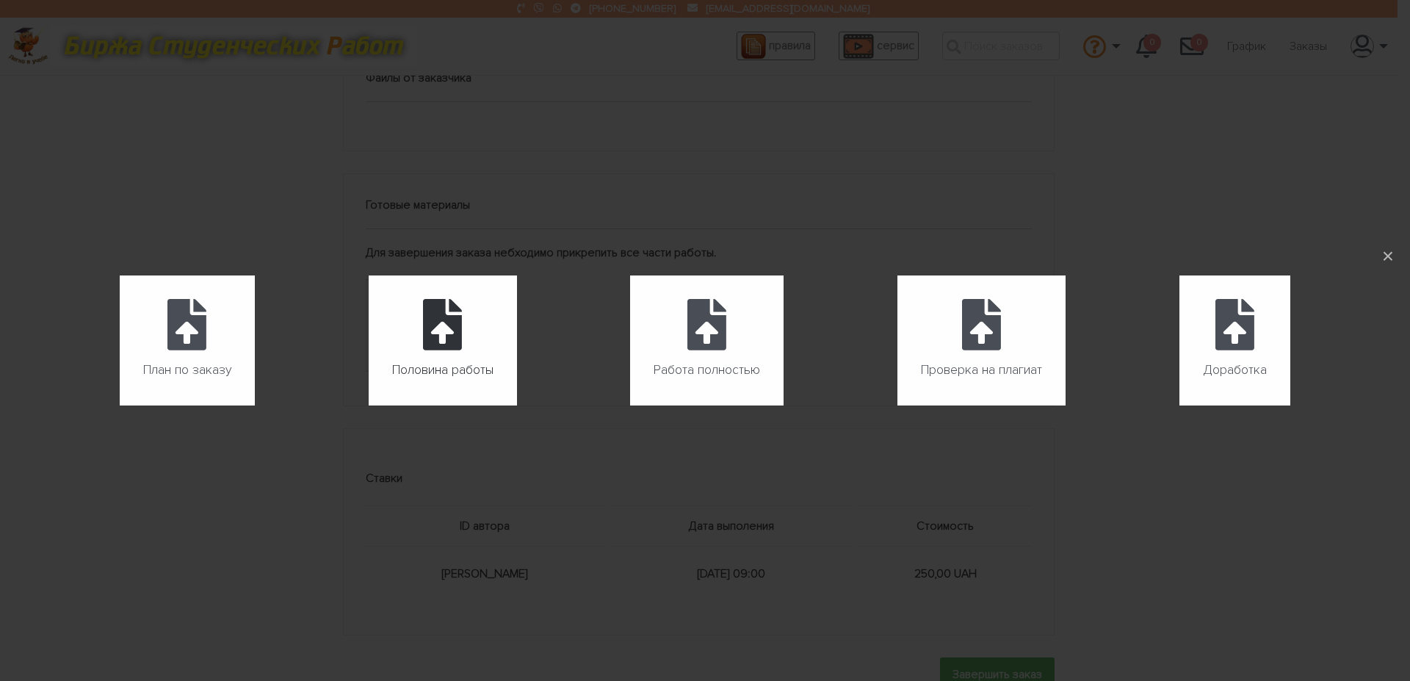
click at [433, 333] on icon at bounding box center [442, 324] width 39 height 51
click at [369, 405] on input "Половина работы" at bounding box center [369, 405] width 1 height 1
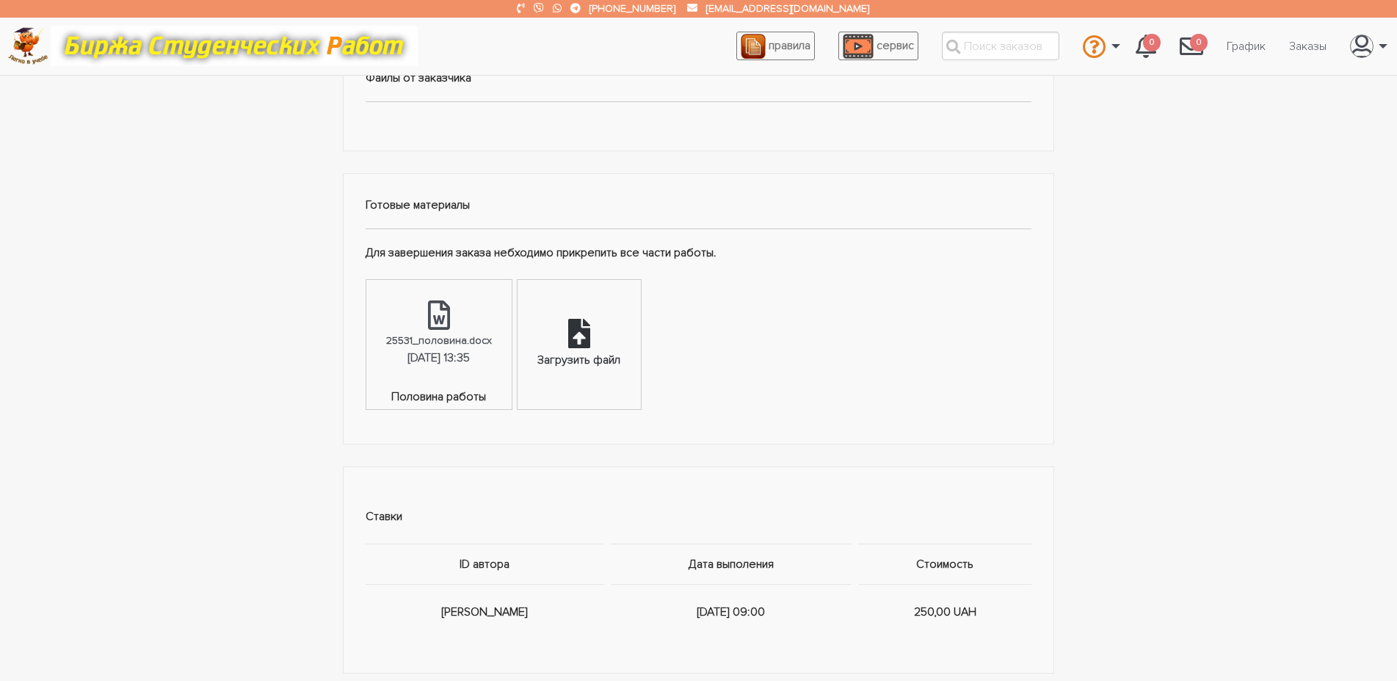
click at [590, 348] on icon at bounding box center [579, 333] width 22 height 29
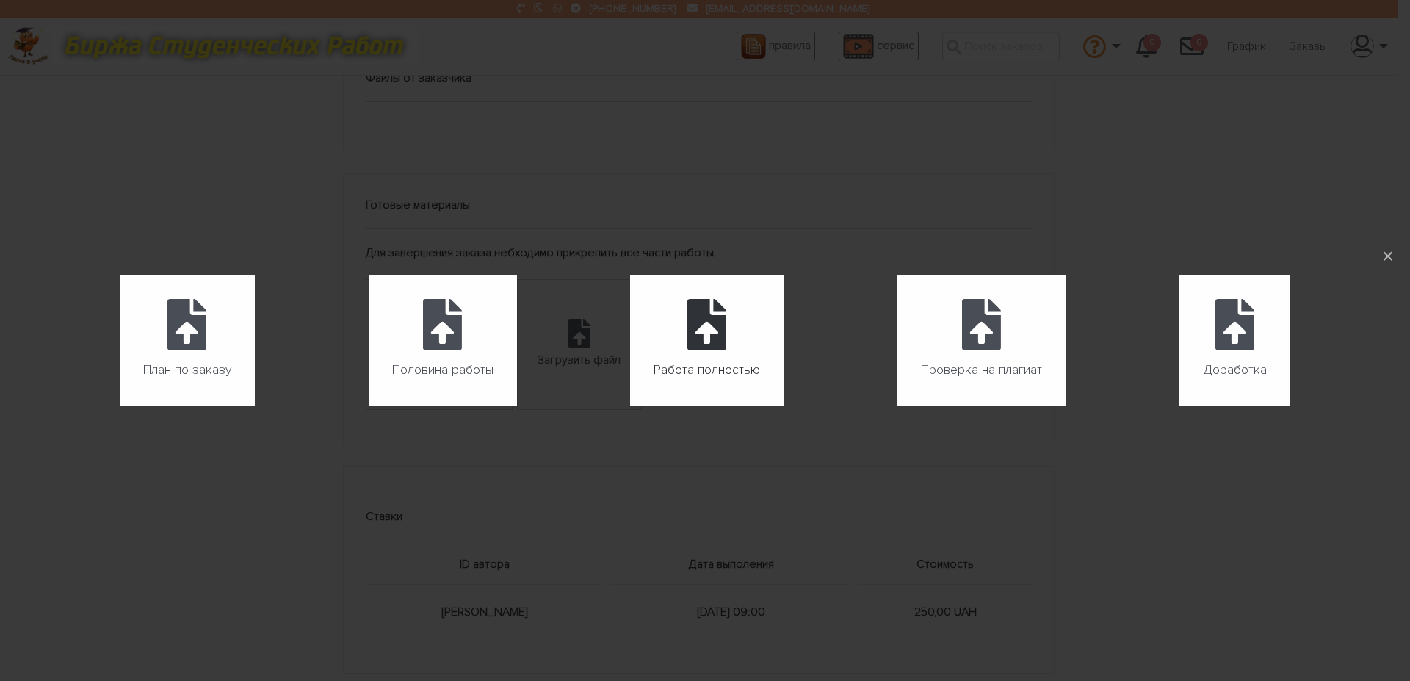
click at [723, 344] on icon at bounding box center [706, 324] width 39 height 51
click at [631, 405] on input "Работа полностью" at bounding box center [630, 405] width 1 height 1
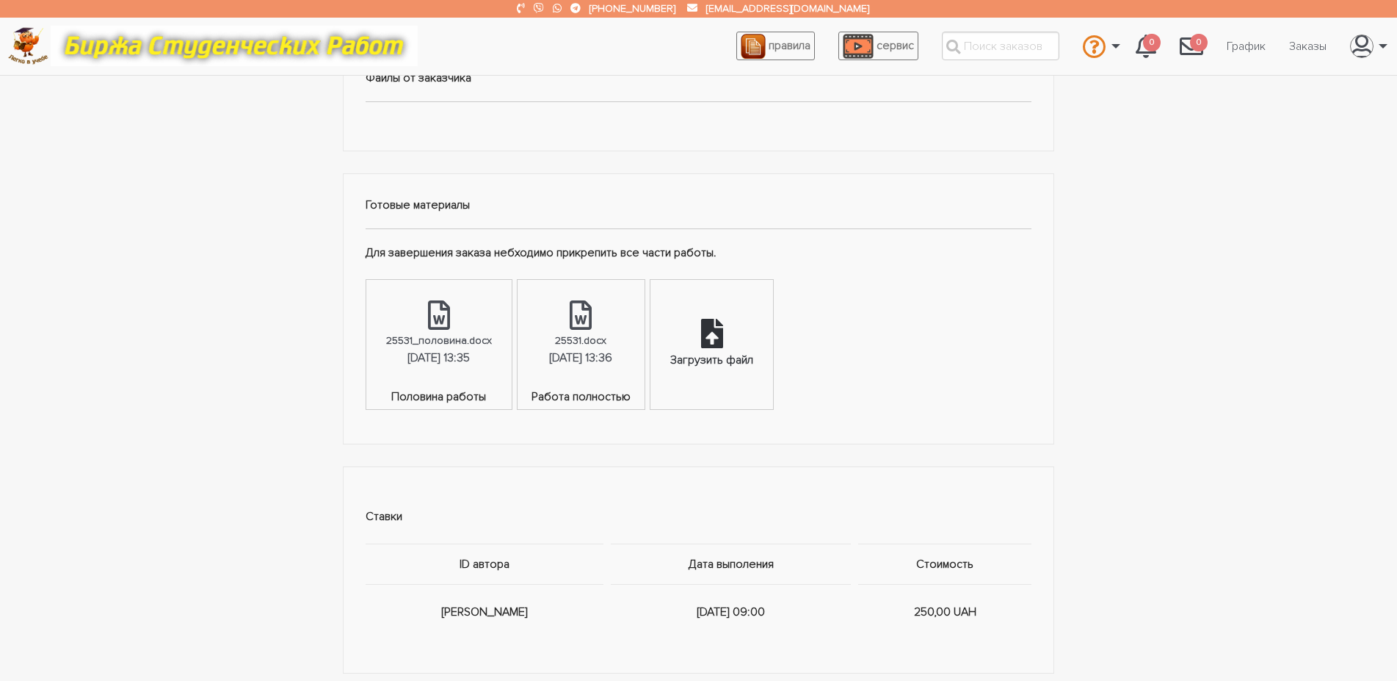
click at [723, 348] on icon at bounding box center [712, 333] width 22 height 29
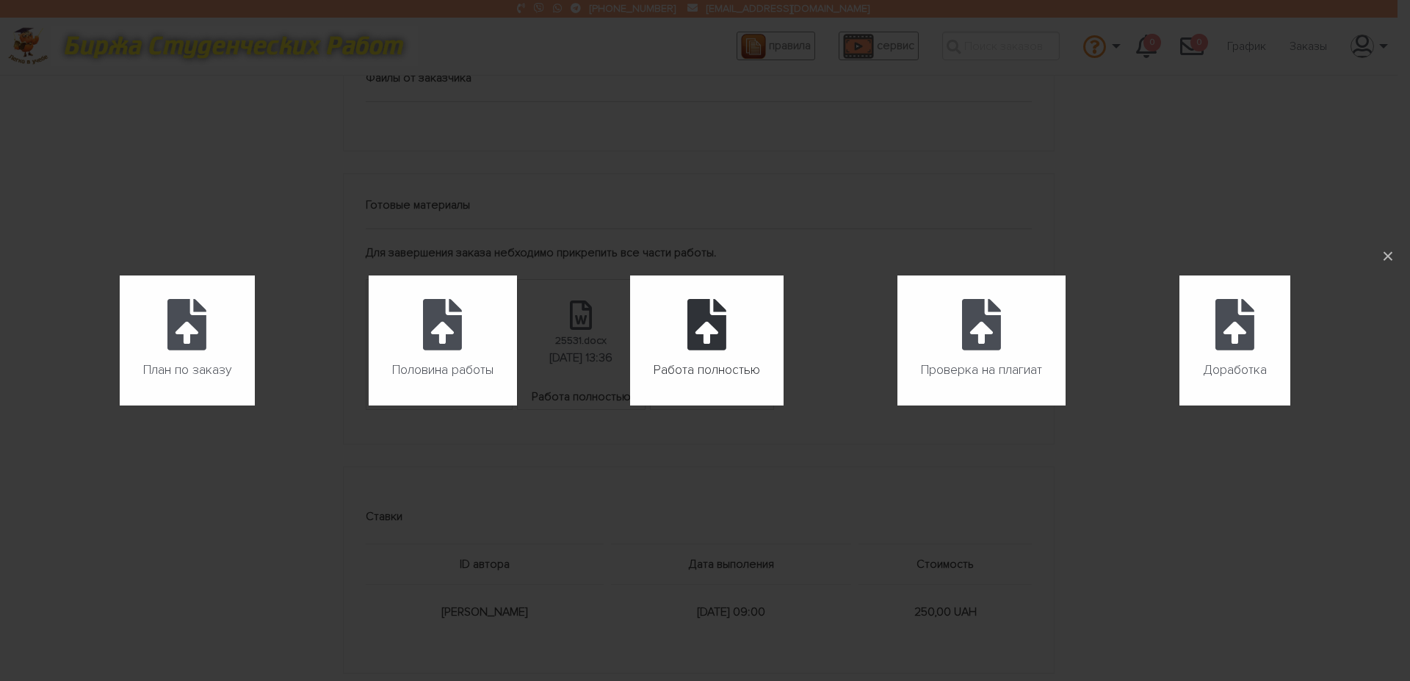
click at [737, 355] on label "Работа полностью" at bounding box center [706, 340] width 153 height 130
click at [631, 405] on input "Работа полностью" at bounding box center [630, 405] width 1 height 1
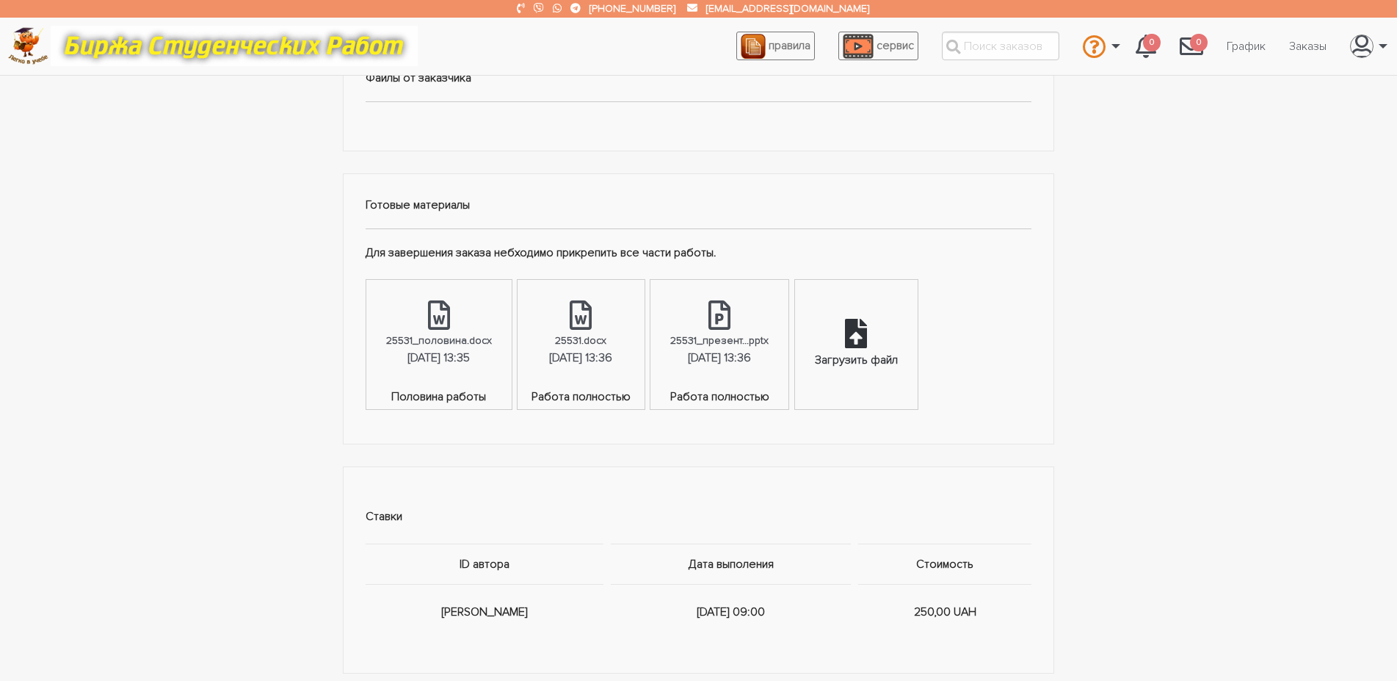
click at [898, 370] on div "Загрузить файл" at bounding box center [856, 360] width 83 height 19
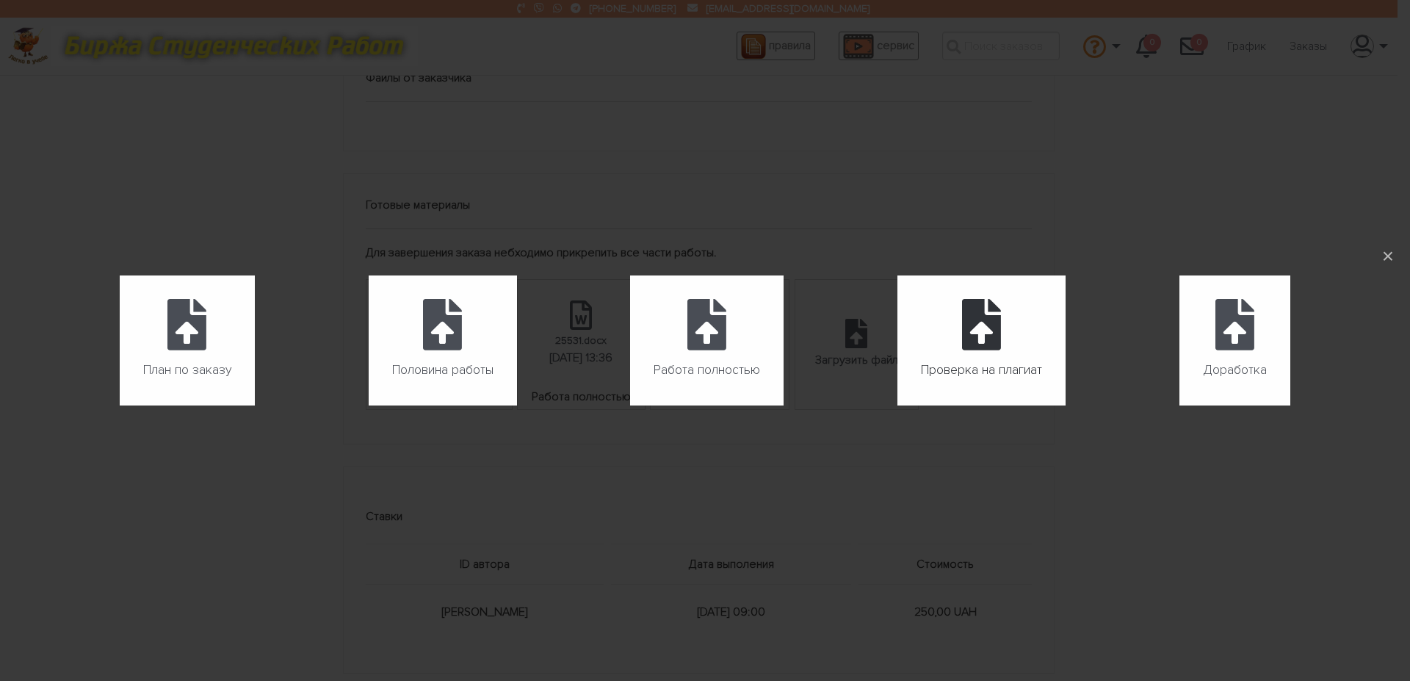
click at [972, 370] on span "Проверка на плагиат" at bounding box center [981, 369] width 121 height 23
click at [898, 405] on input "Проверка на плагиат" at bounding box center [897, 405] width 1 height 1
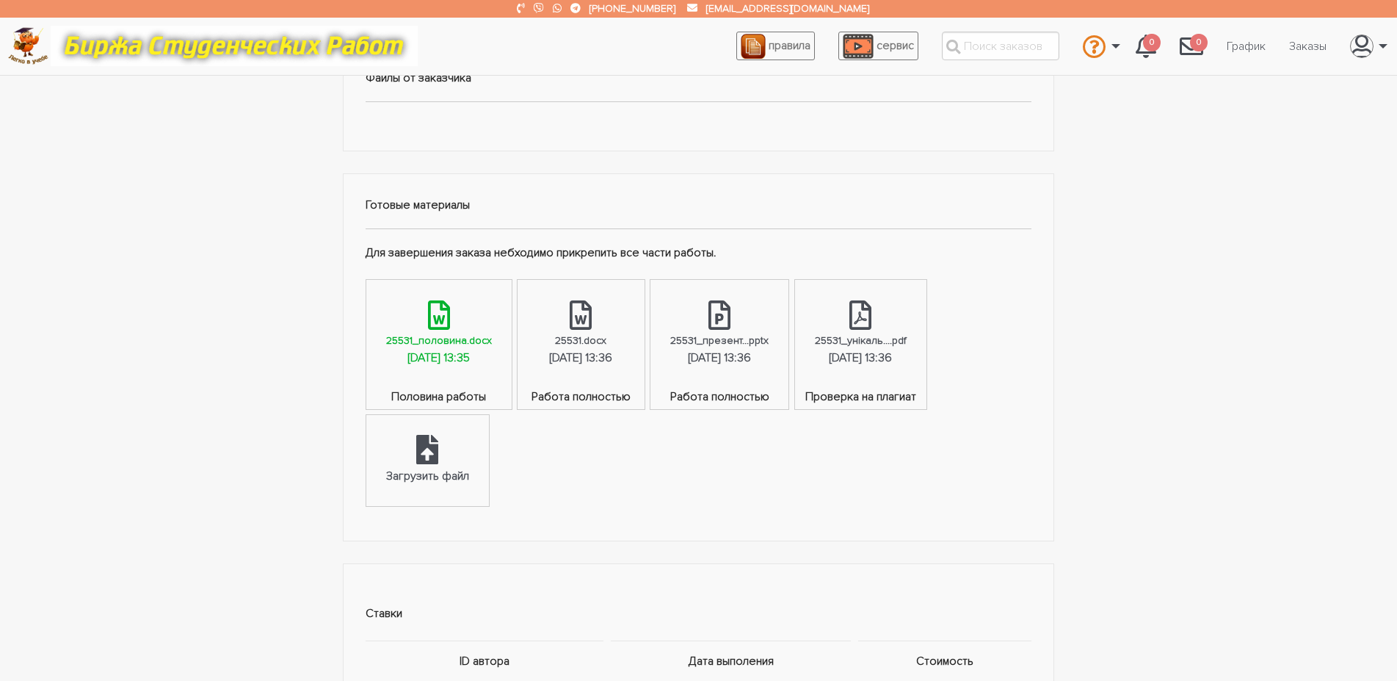
click at [450, 333] on div at bounding box center [439, 316] width 22 height 32
click at [644, 388] on link "25531.docx 10.08.2025, 13:36" at bounding box center [581, 334] width 126 height 108
click at [769, 349] on div "25531_презент...pptx" at bounding box center [719, 340] width 98 height 17
click at [907, 349] on div "25531_унікаль....pdf" at bounding box center [861, 340] width 92 height 17
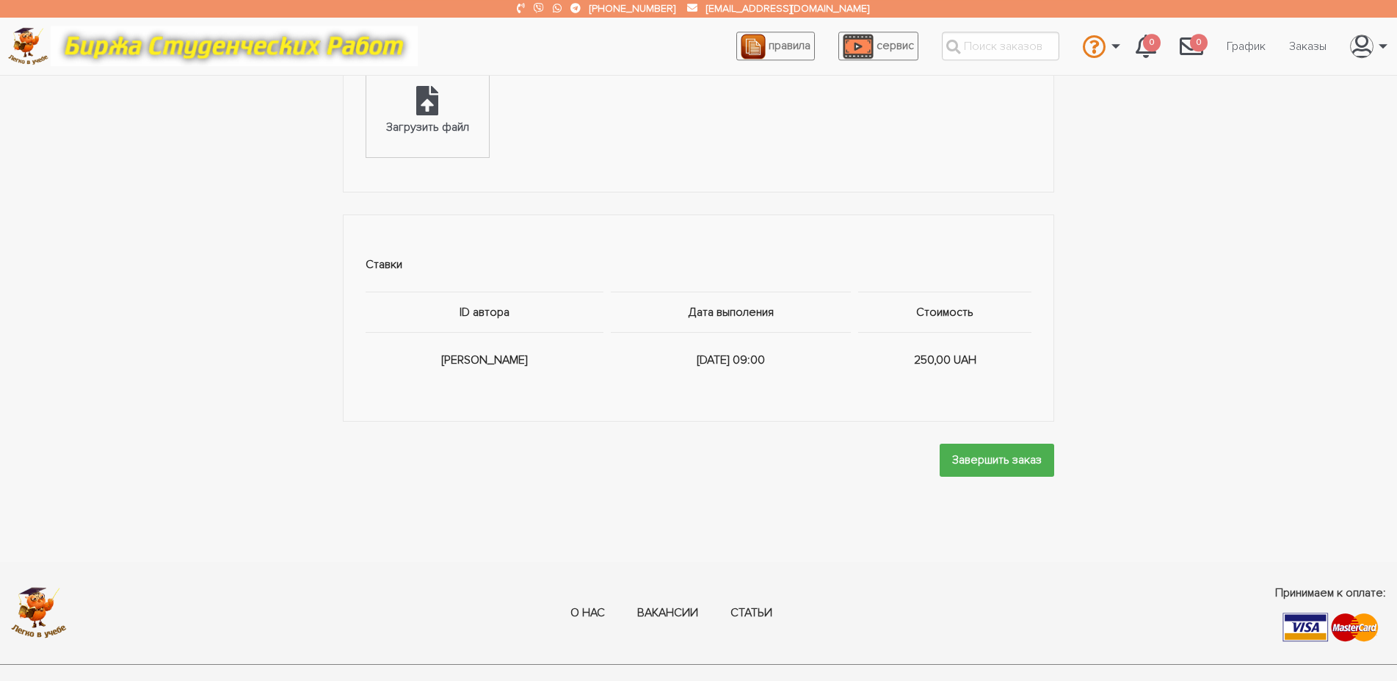
scroll to position [974, 0]
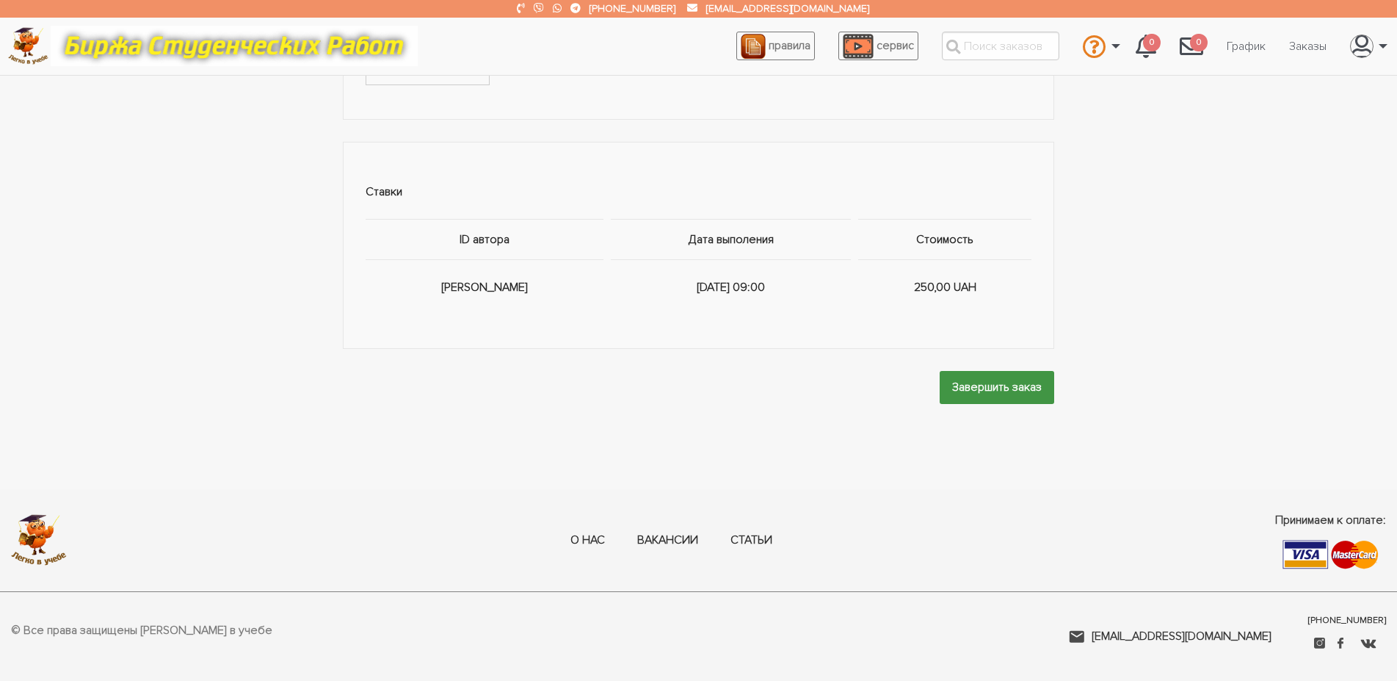
click at [967, 404] on input "Завершить заказ" at bounding box center [997, 387] width 115 height 33
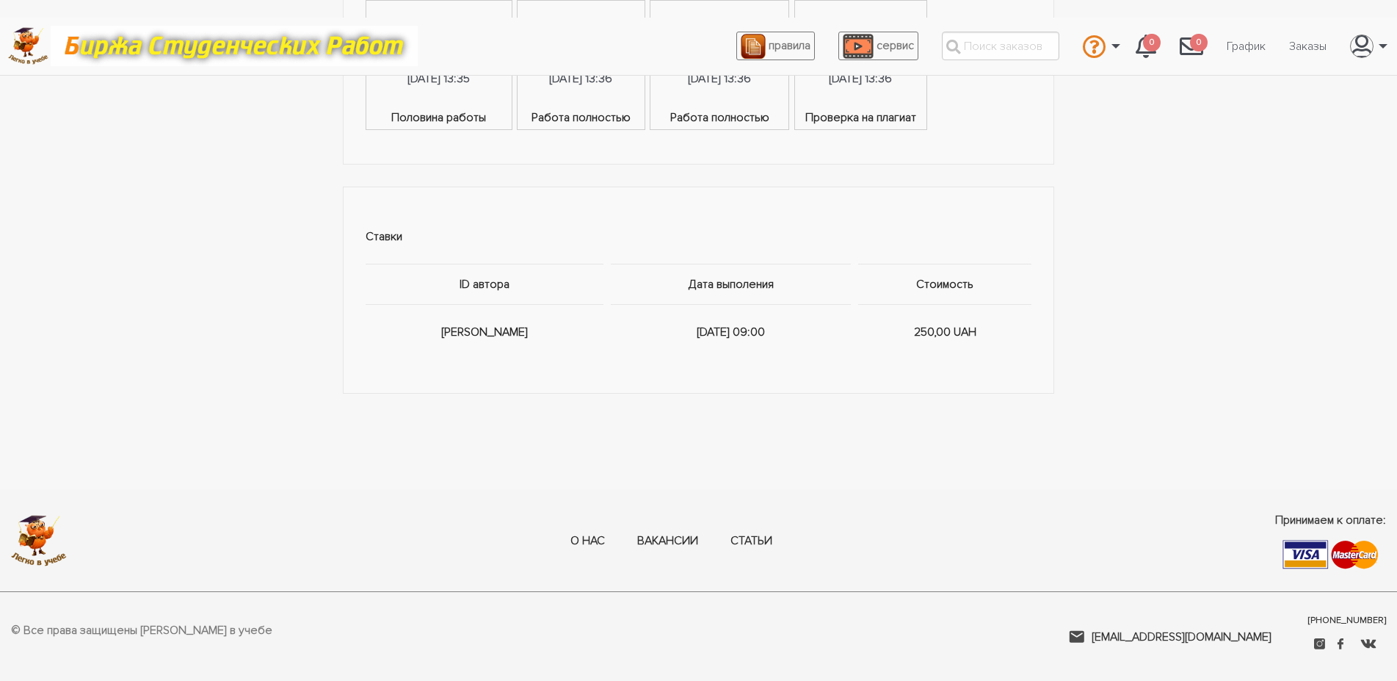
scroll to position [0, 0]
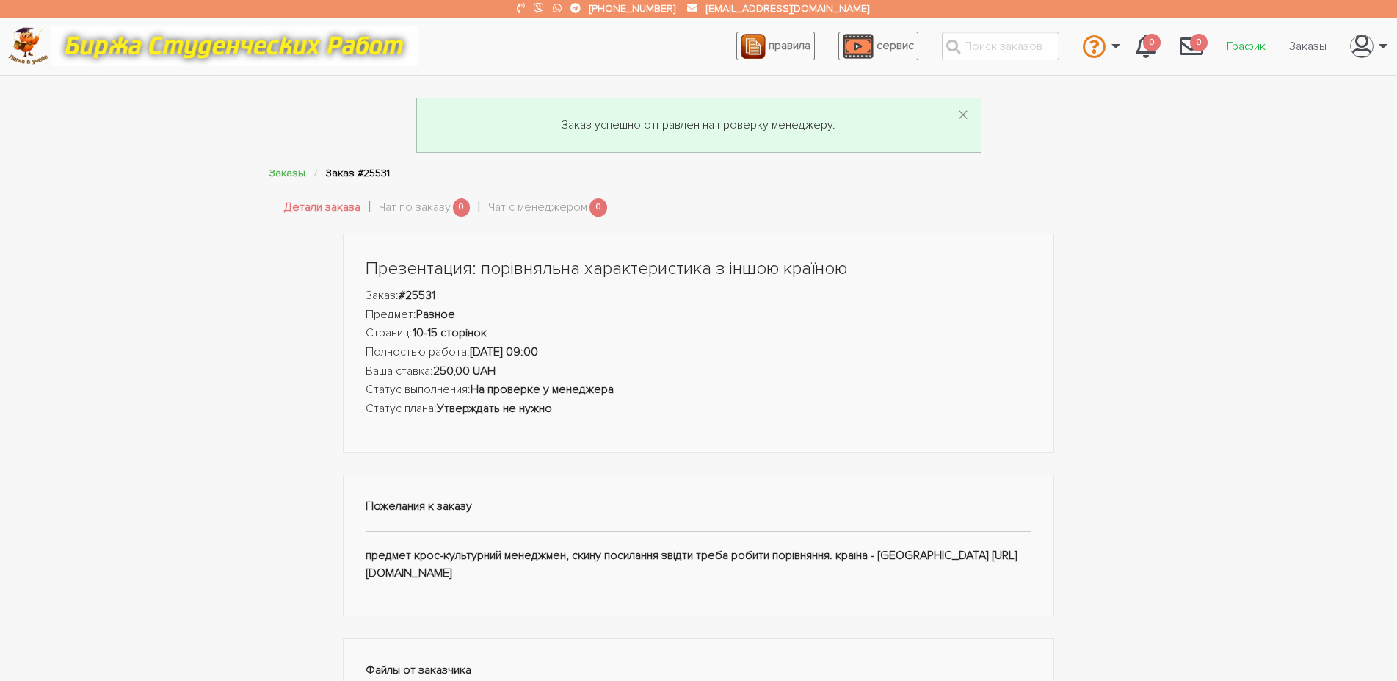
click at [1242, 48] on link "График" at bounding box center [1246, 46] width 62 height 28
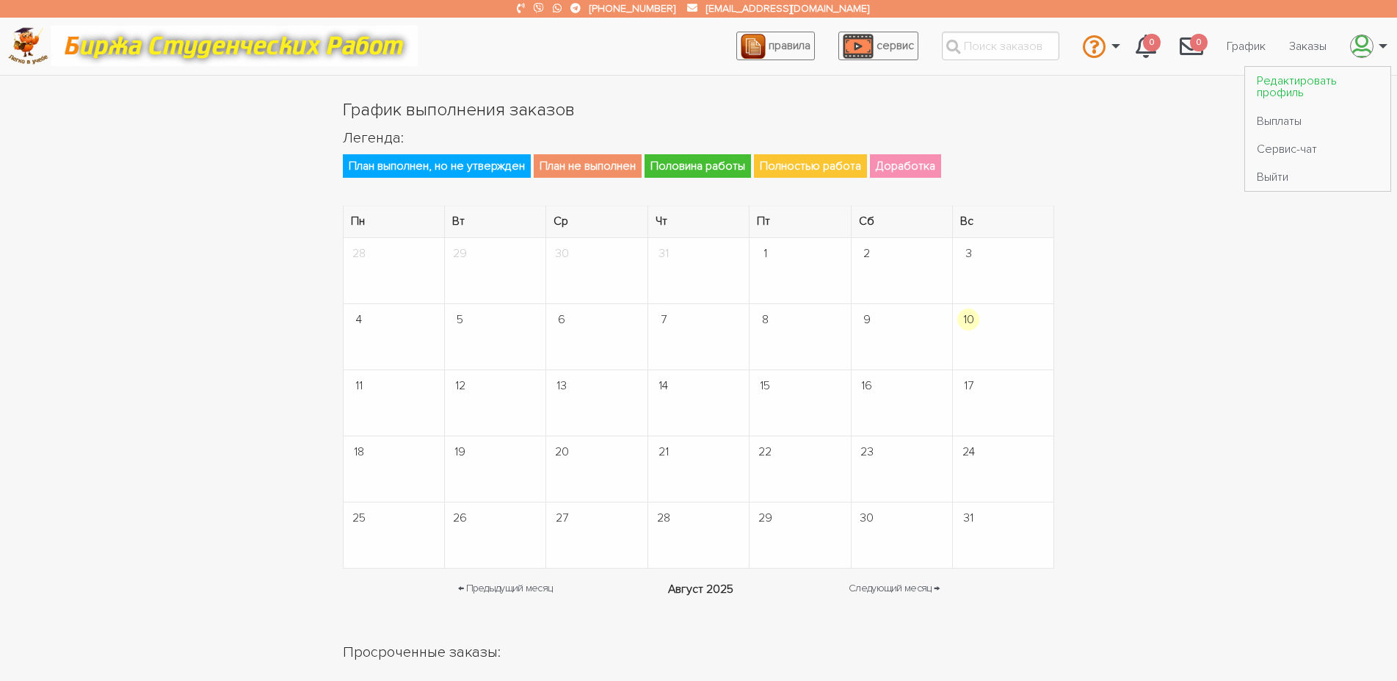
click at [1300, 94] on link "Редактировать профиль" at bounding box center [1317, 87] width 145 height 40
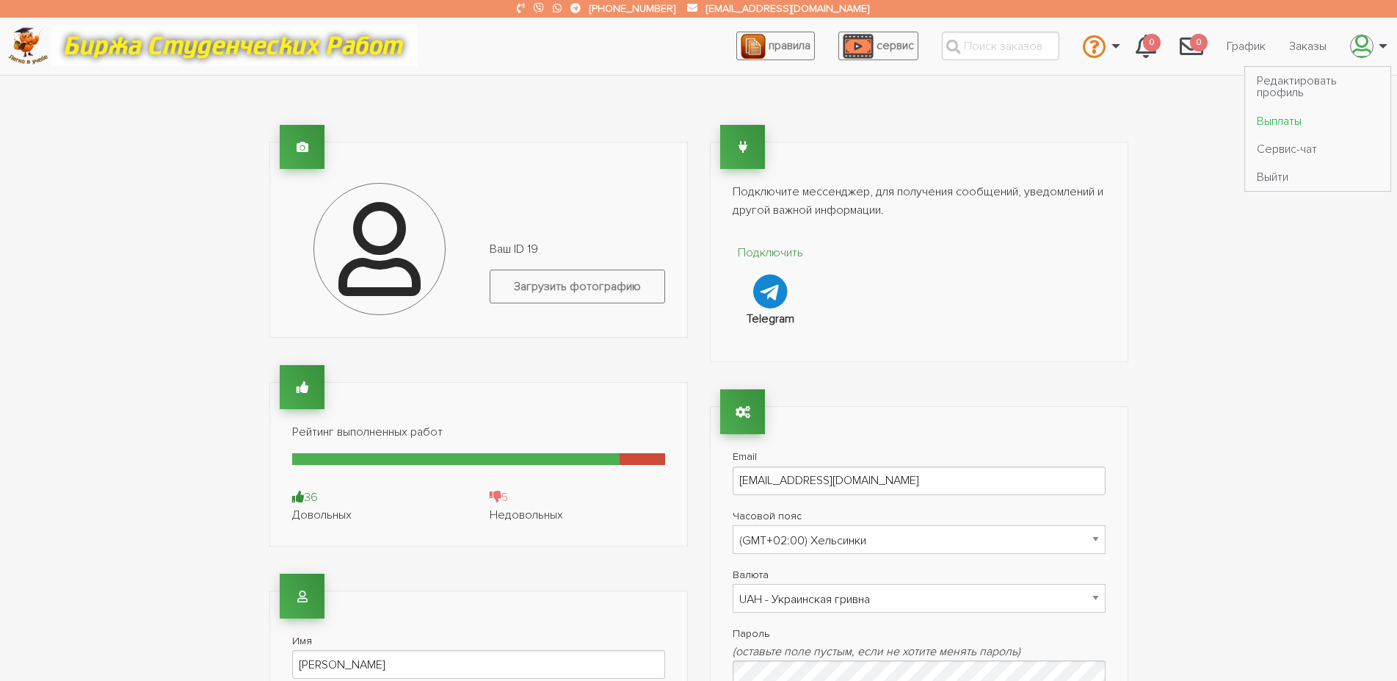
click at [1302, 116] on link "Выплаты" at bounding box center [1317, 120] width 145 height 28
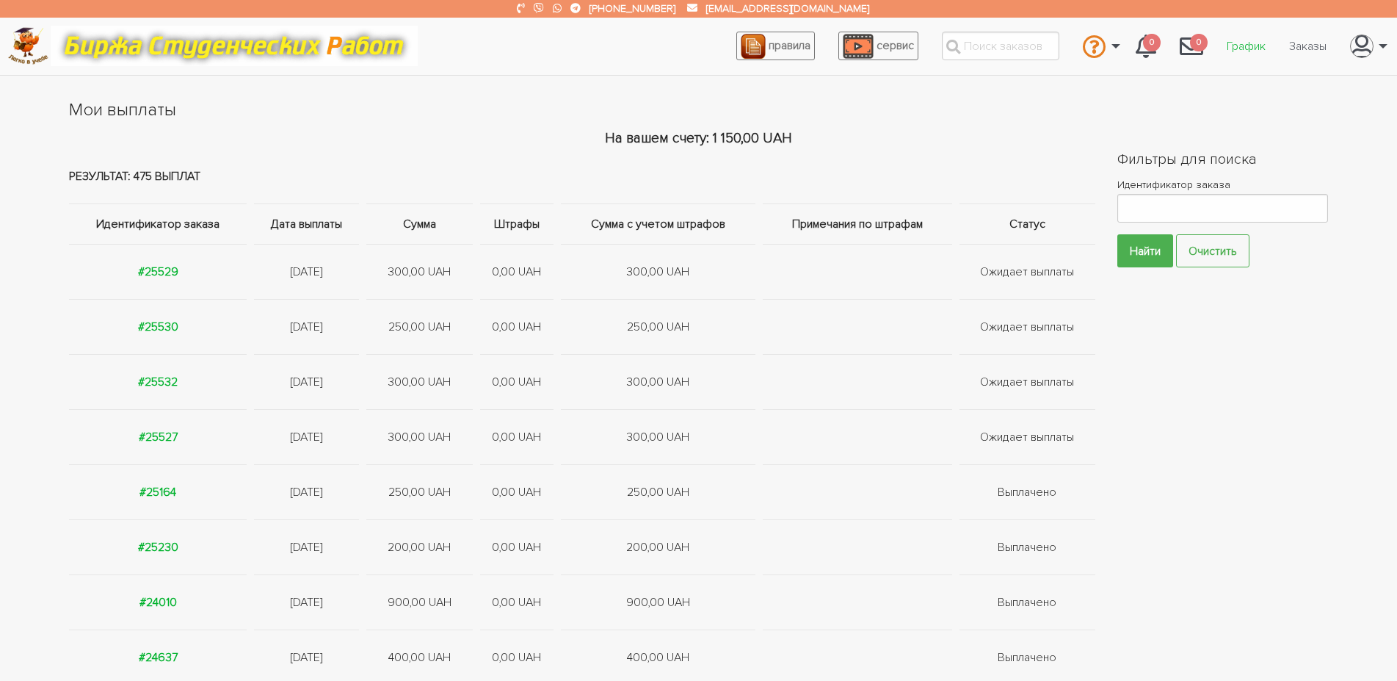
click at [1231, 51] on link "График" at bounding box center [1246, 46] width 62 height 28
